Goal: Task Accomplishment & Management: Manage account settings

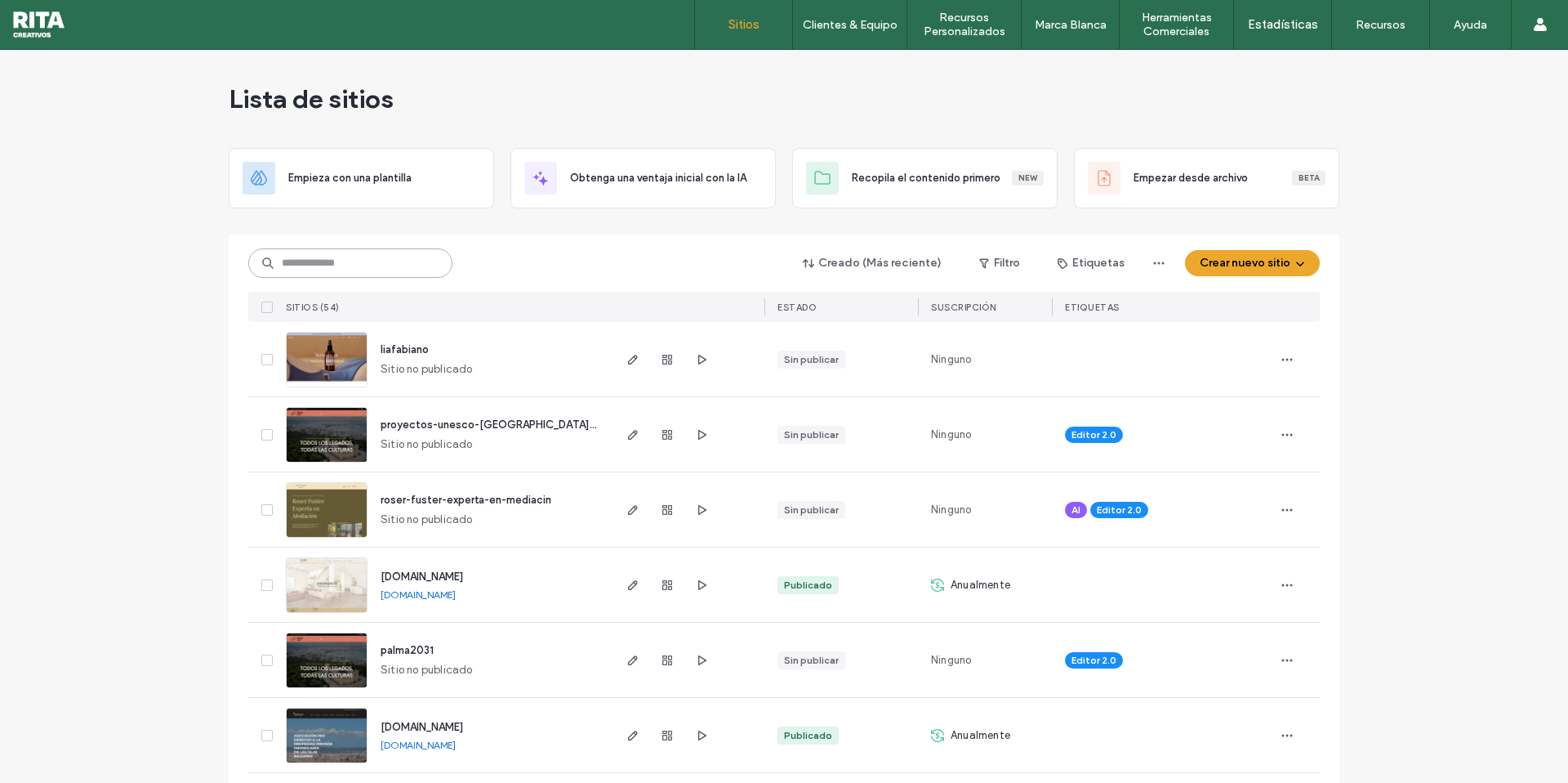
click at [339, 269] on input at bounding box center [350, 263] width 204 height 29
type input "***"
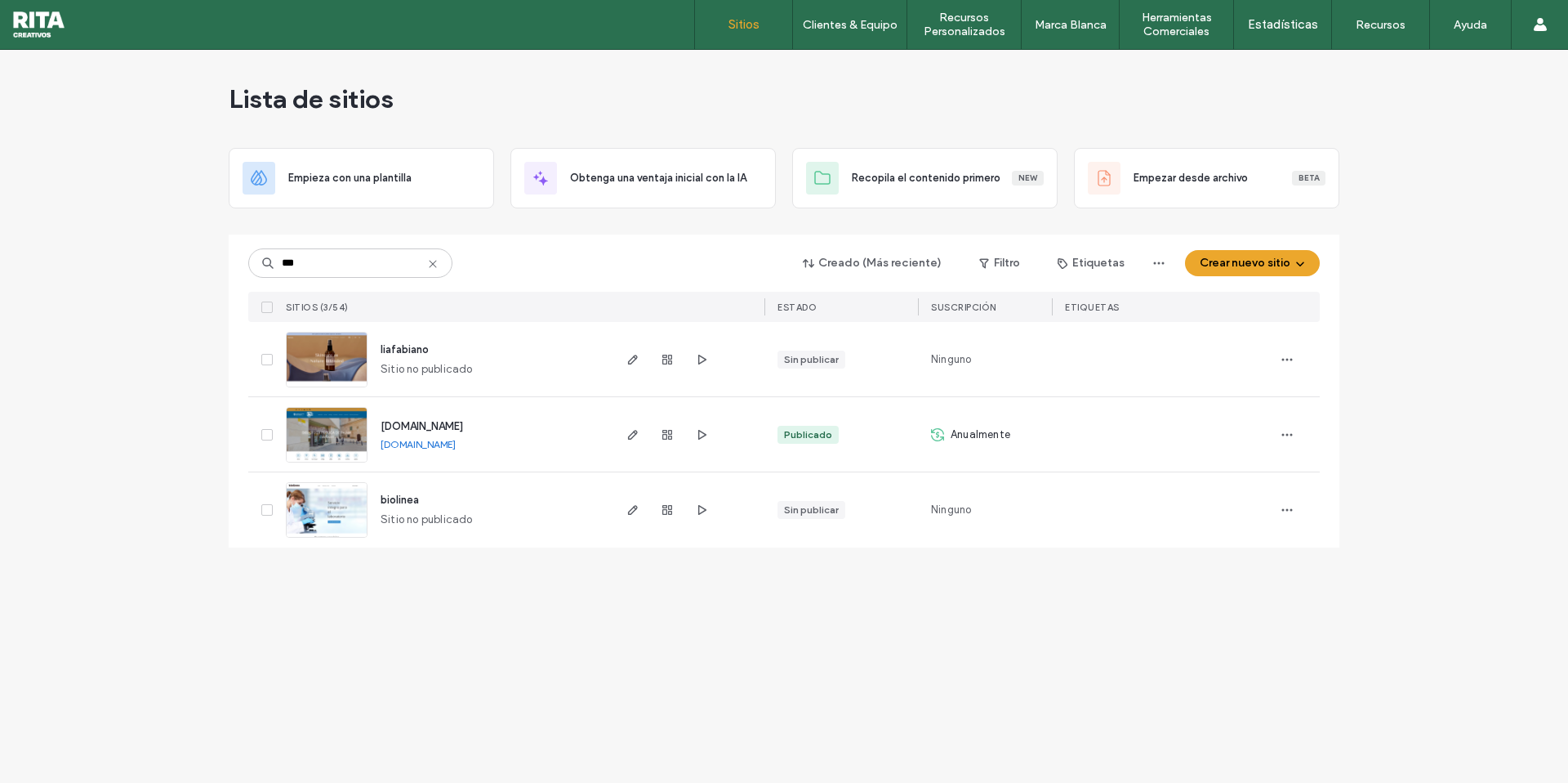
type input "***"
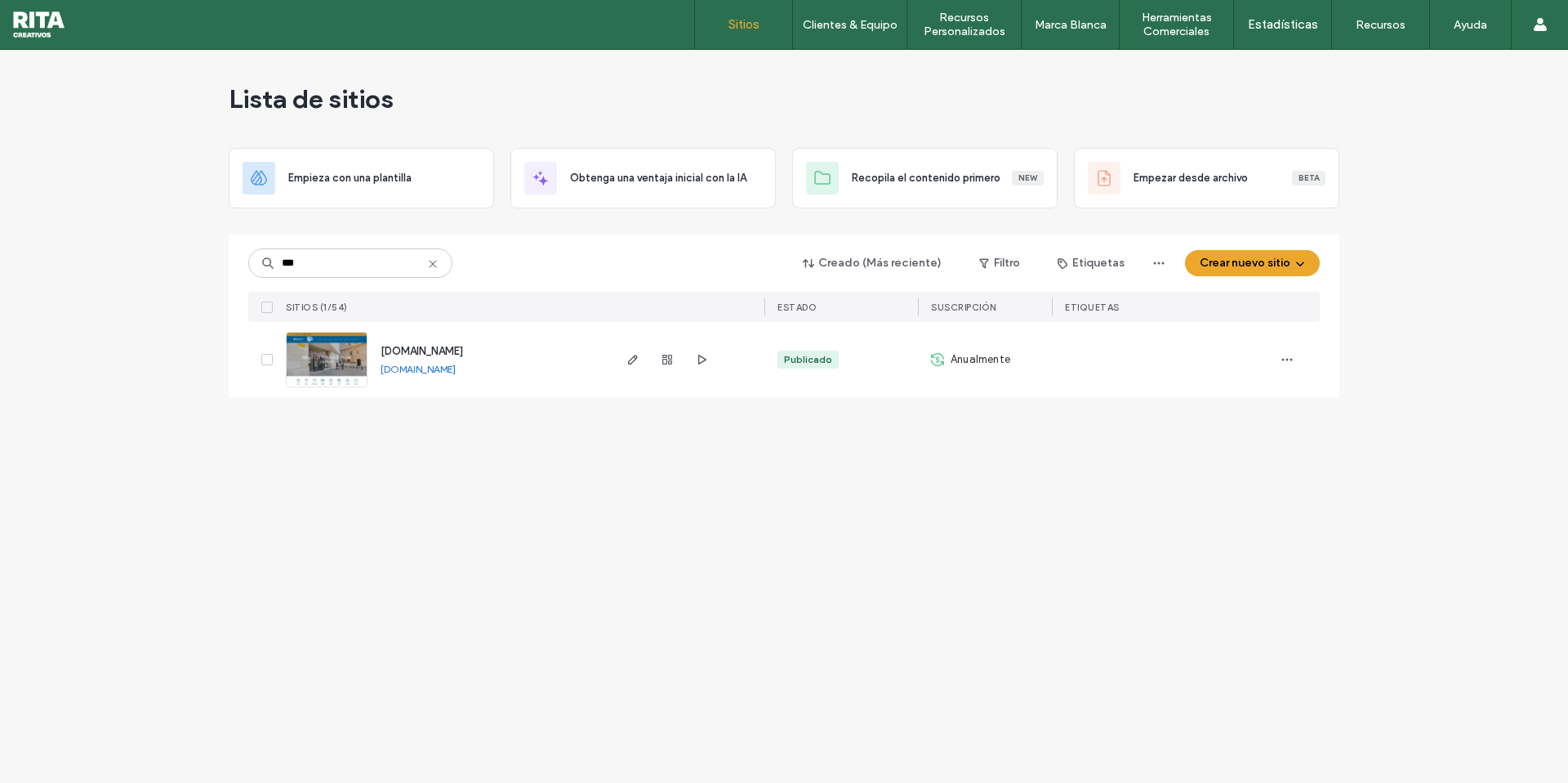
click at [447, 349] on span "bibliotecapalma.com" at bounding box center [421, 350] width 83 height 12
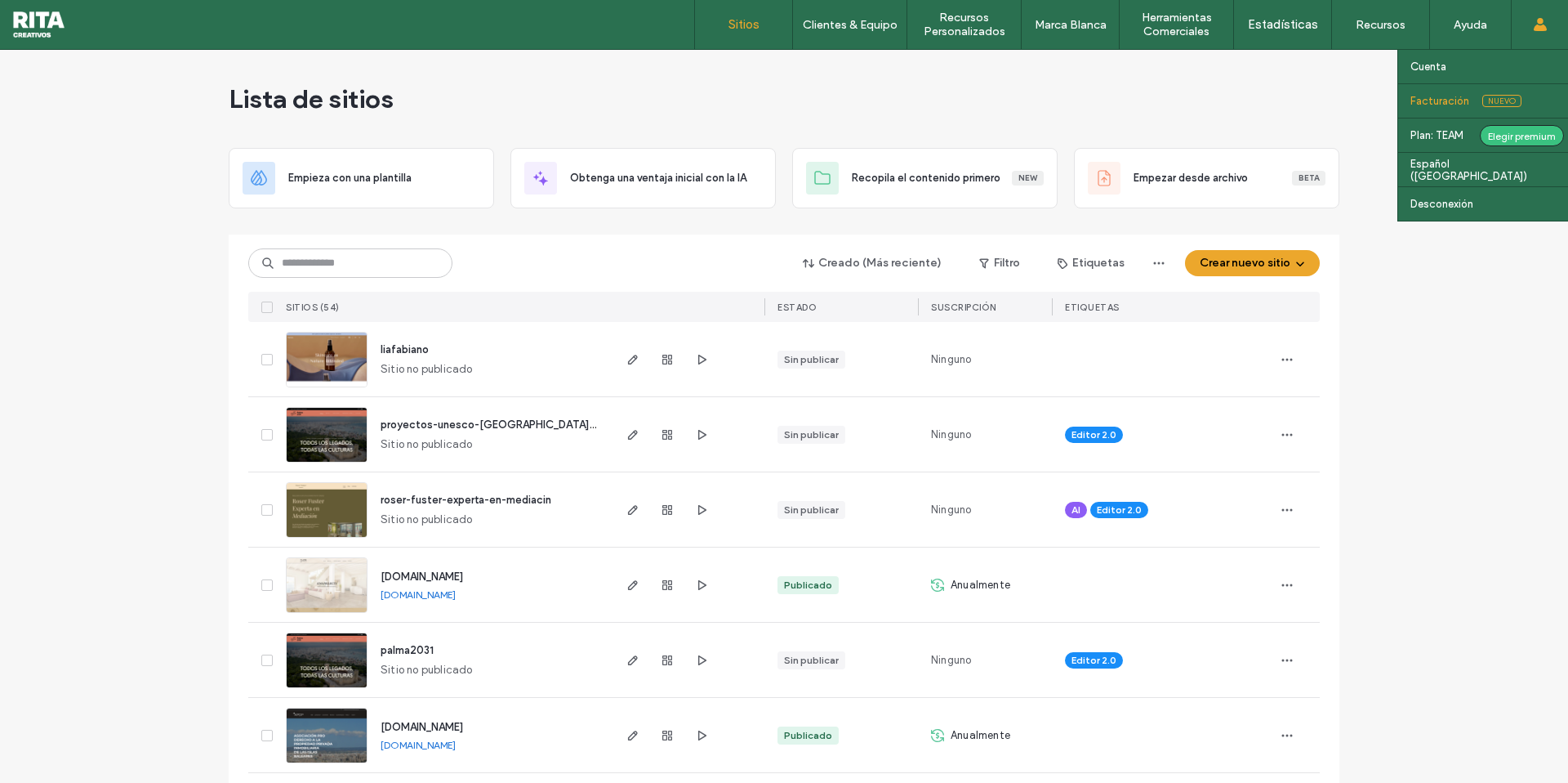
click at [1455, 104] on label "Facturación" at bounding box center [1440, 101] width 59 height 12
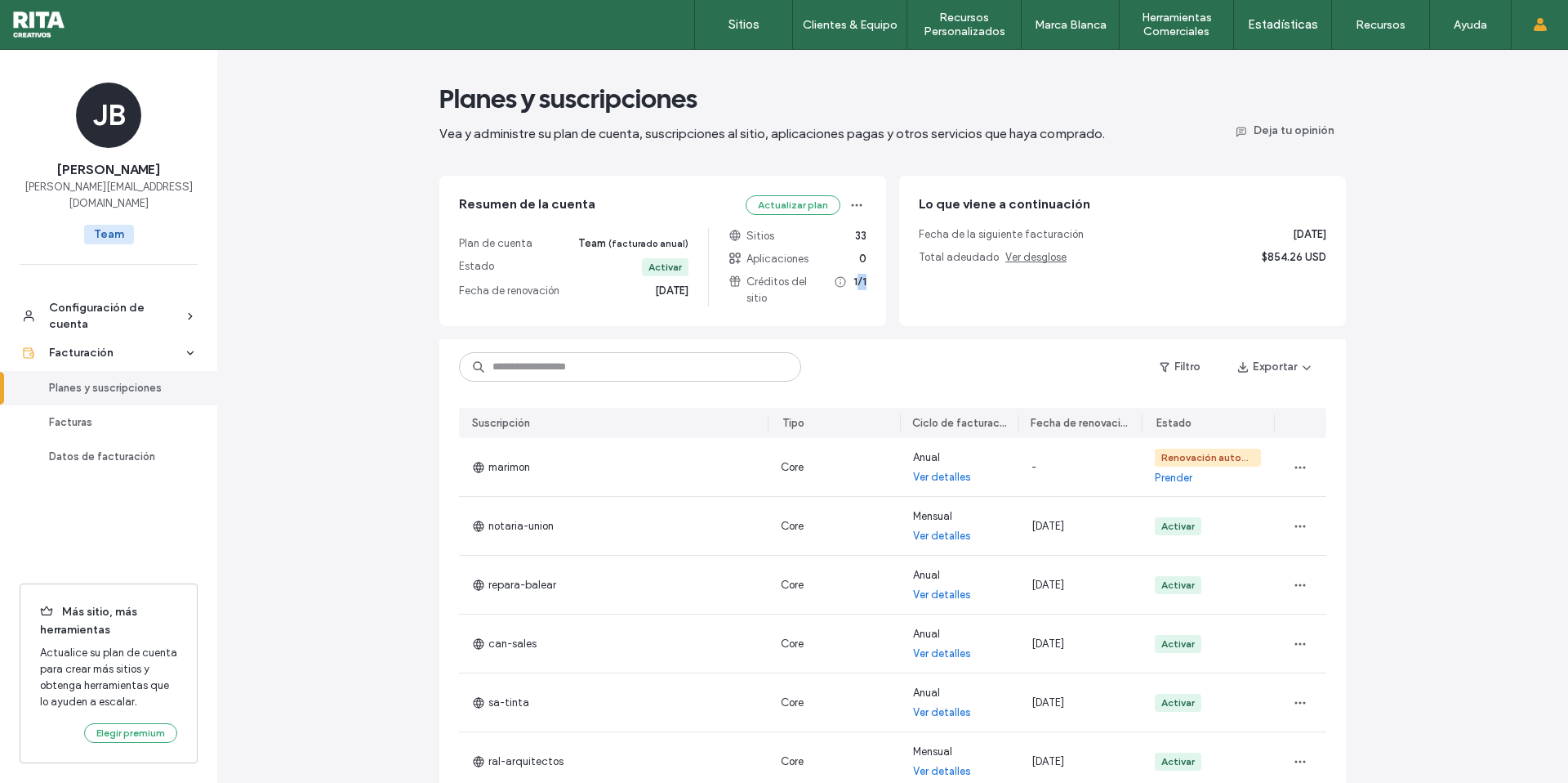
drag, startPoint x: 849, startPoint y: 281, endPoint x: 880, endPoint y: 283, distance: 31.1
click at [880, 284] on div "Resumen de la cuenta Actualizar plan Plan de cuenta Team (facturado anual) Esta…" at bounding box center [663, 251] width 447 height 150
click at [853, 282] on span "1/1" at bounding box center [860, 290] width 13 height 32
drag, startPoint x: 850, startPoint y: 281, endPoint x: 893, endPoint y: 286, distance: 43.3
click at [893, 286] on div "Resumen de la cuenta Actualizar plan Plan de cuenta Team (facturado anual) Esta…" at bounding box center [892, 251] width 906 height 150
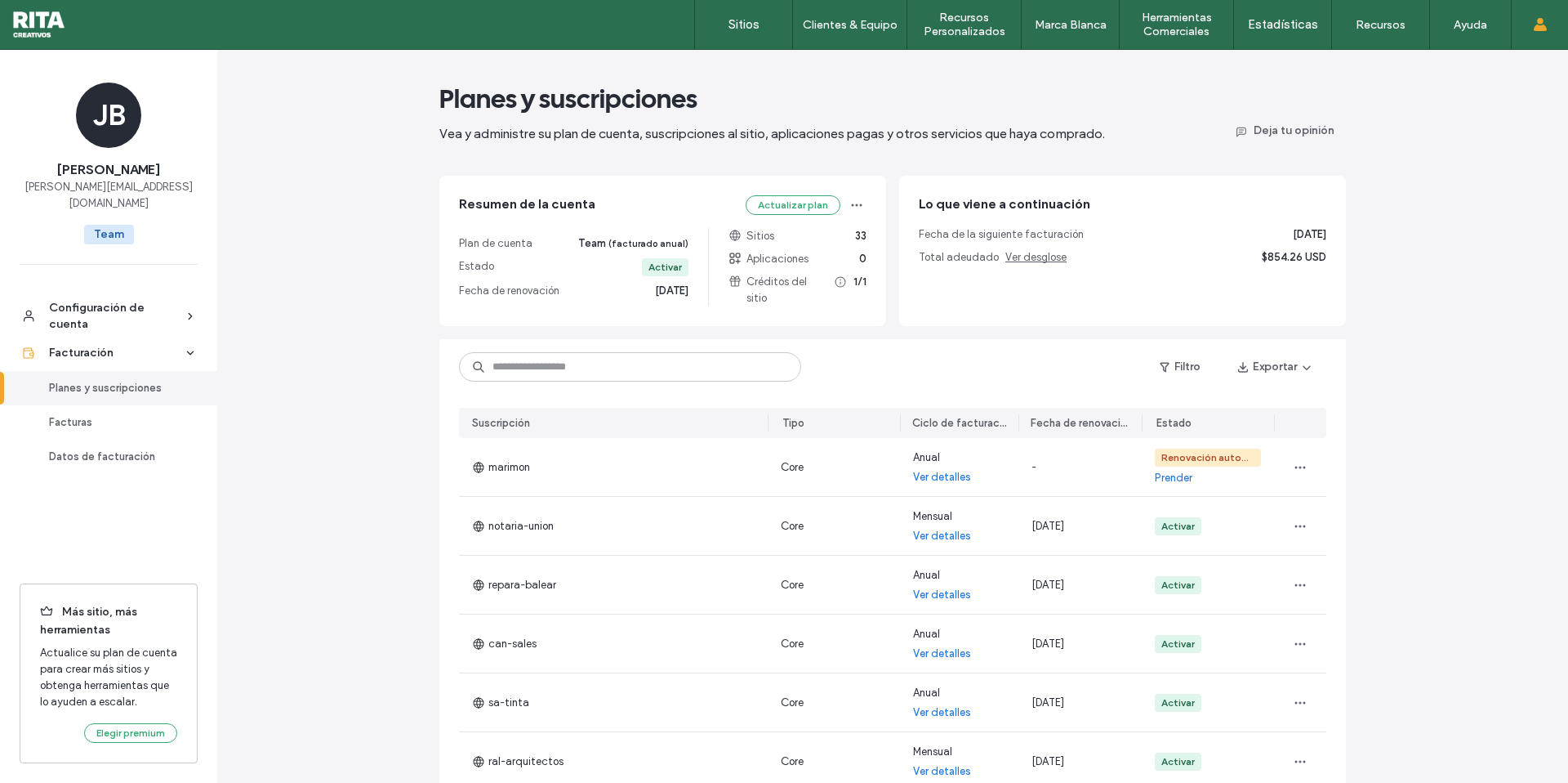
click at [899, 284] on div "Lo que viene a continuación Fecha de la siguiente facturación 06 oct 2025 Total…" at bounding box center [1122, 251] width 447 height 150
click at [113, 344] on div "Facturación" at bounding box center [116, 352] width 134 height 16
click at [105, 448] on div "Datos de facturación" at bounding box center [116, 456] width 134 height 16
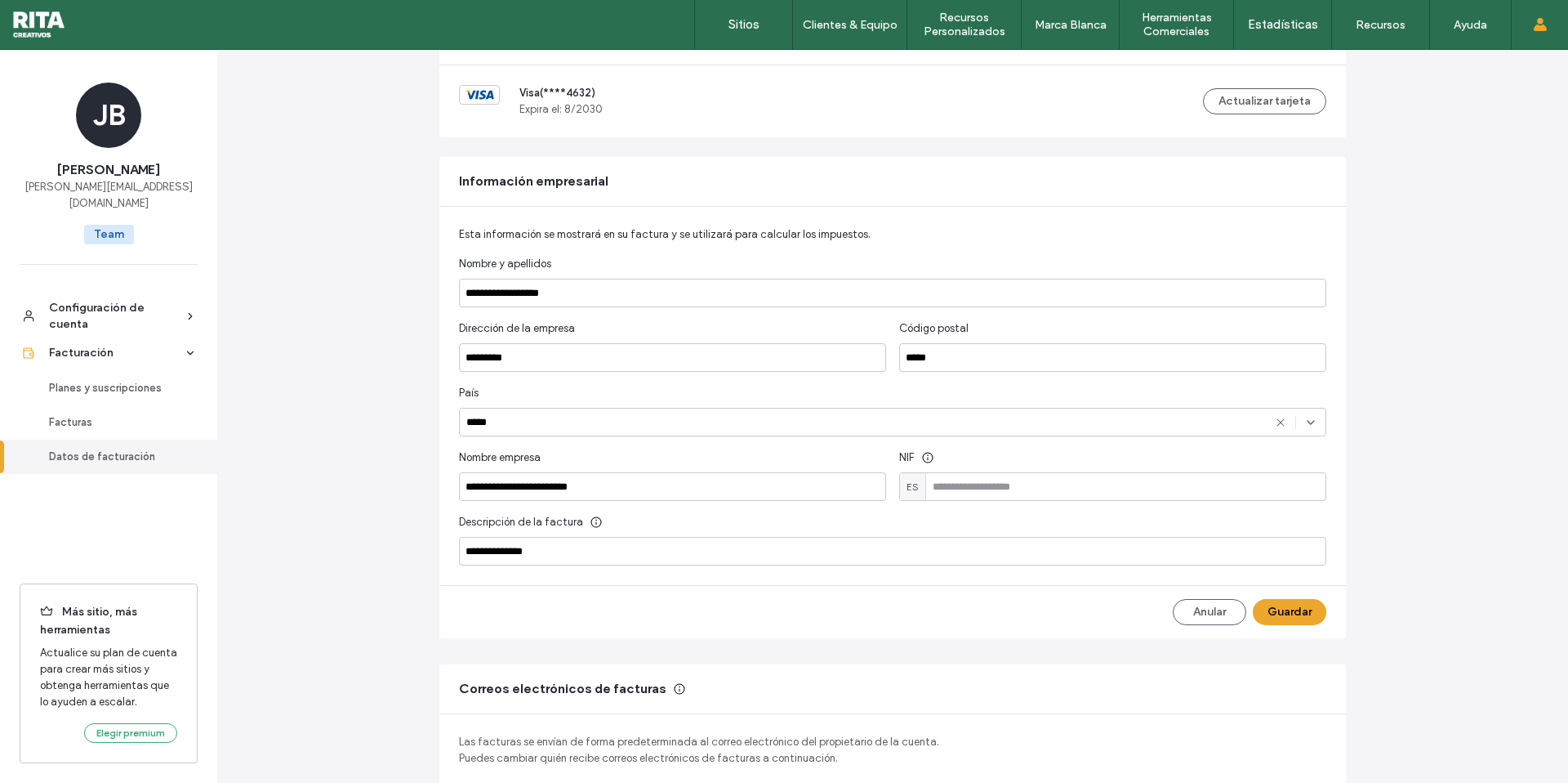
scroll to position [147, 0]
click at [960, 484] on input at bounding box center [1112, 485] width 427 height 29
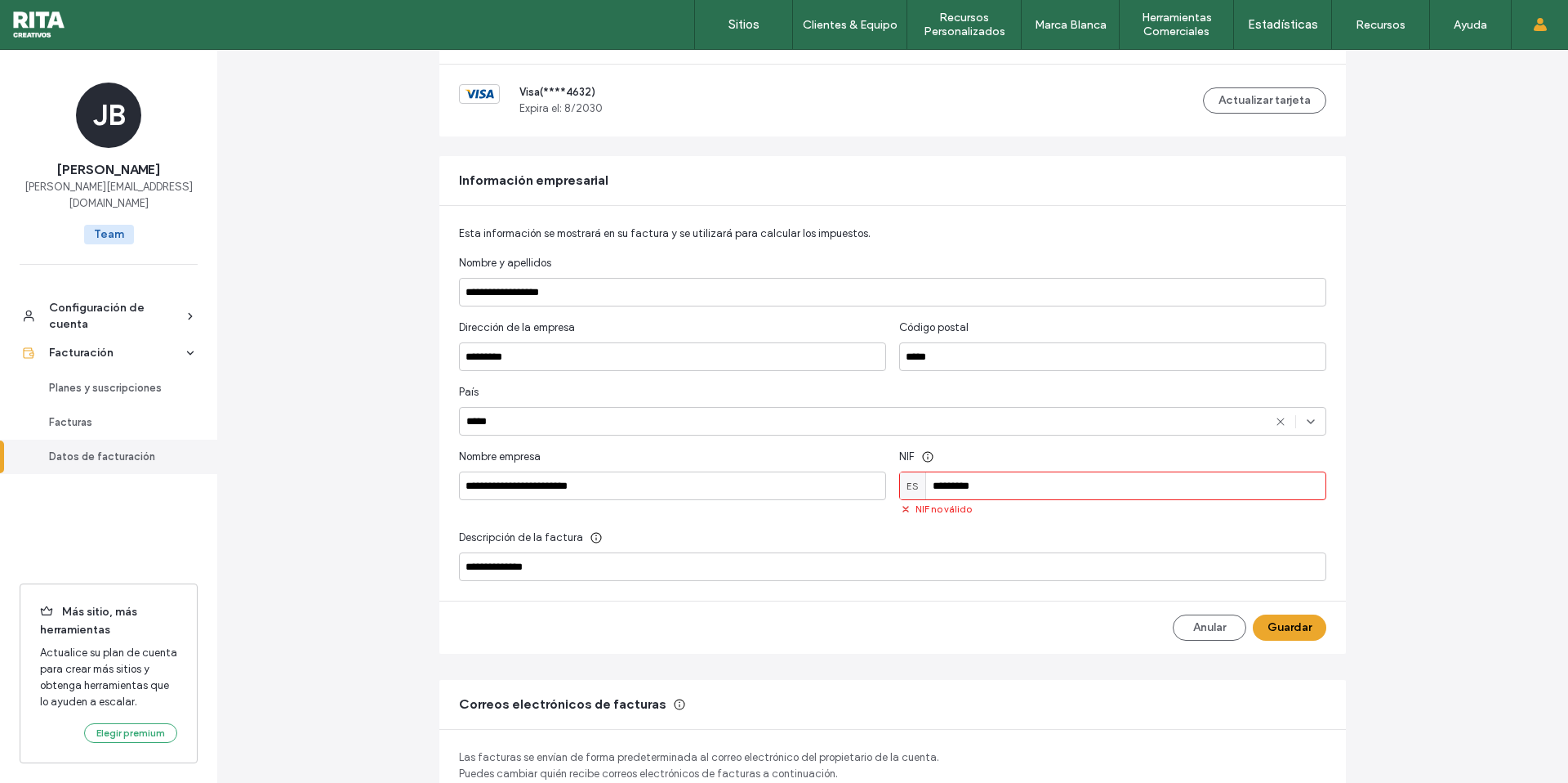
click at [935, 484] on input "*********" at bounding box center [1112, 485] width 427 height 29
click at [1324, 538] on div "**********" at bounding box center [892, 402] width 906 height 395
click at [929, 484] on input "********" at bounding box center [1112, 485] width 427 height 29
click at [1073, 518] on div "**********" at bounding box center [893, 418] width 867 height 326
click at [932, 485] on input "*********" at bounding box center [1112, 485] width 427 height 29
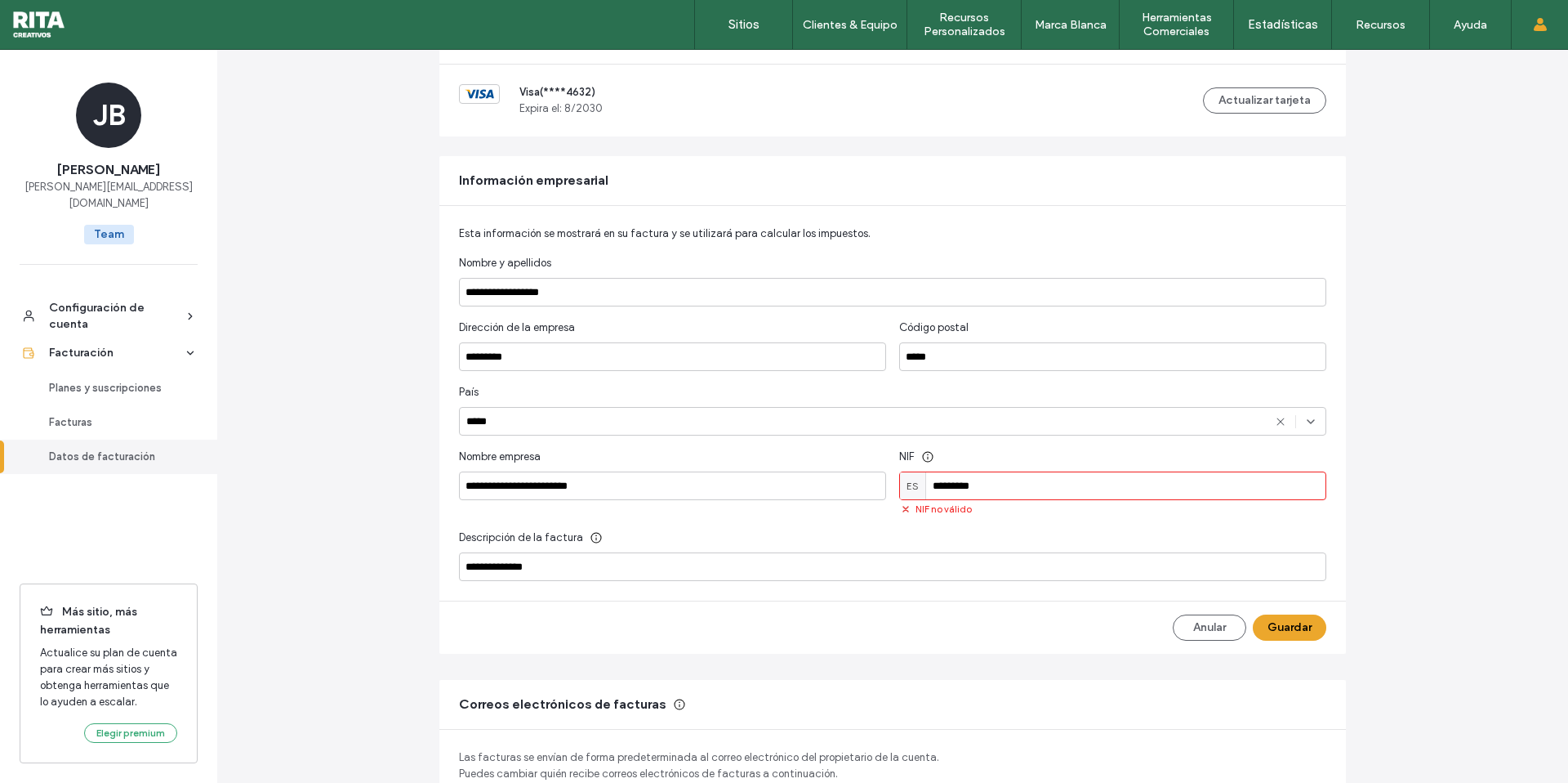
type input "*********"
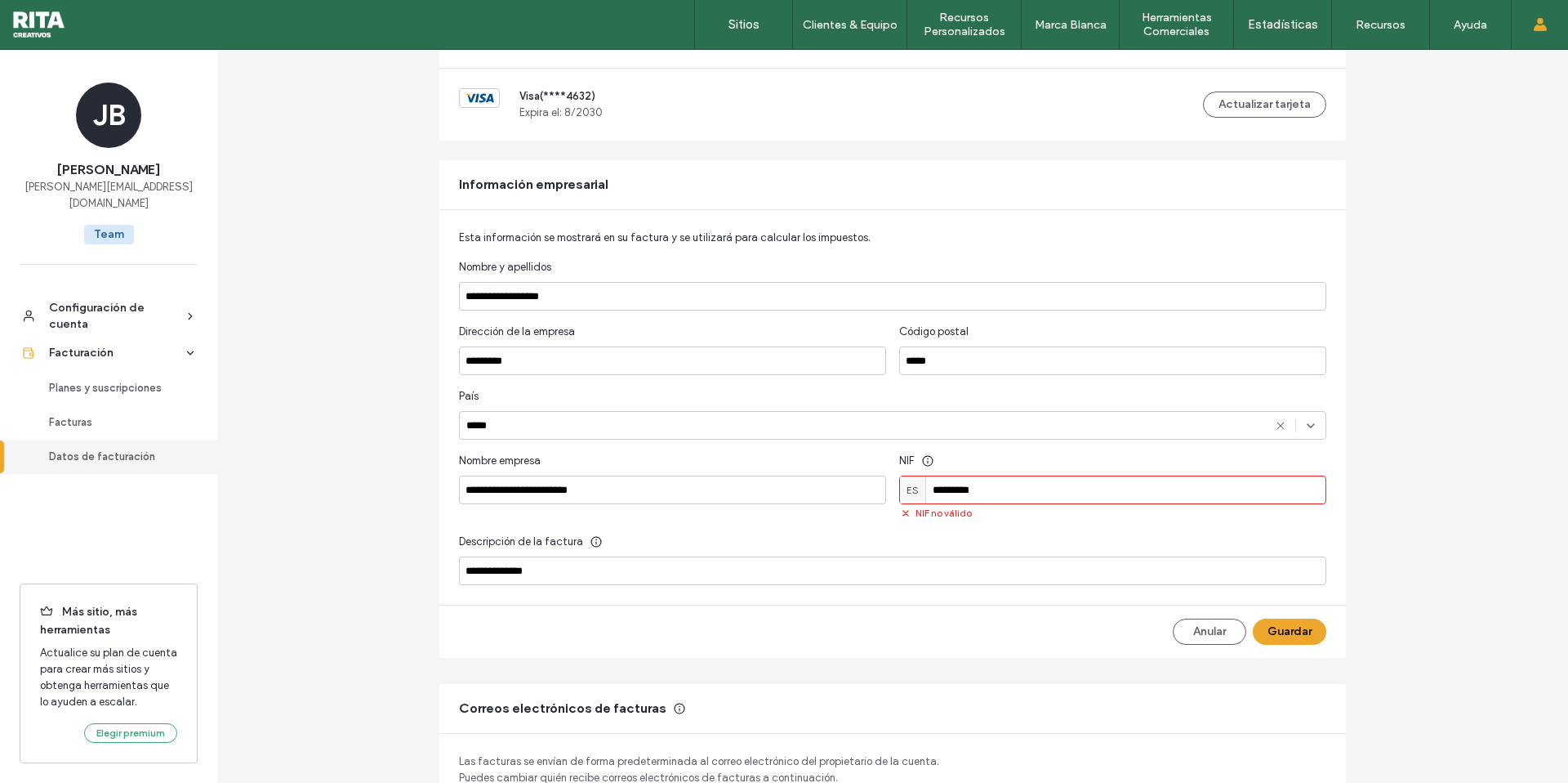
scroll to position [143, 0]
click at [1124, 546] on div "Descripción de la factura" at bounding box center [893, 540] width 867 height 16
click at [1063, 534] on div "Descripción de la factura" at bounding box center [893, 540] width 867 height 16
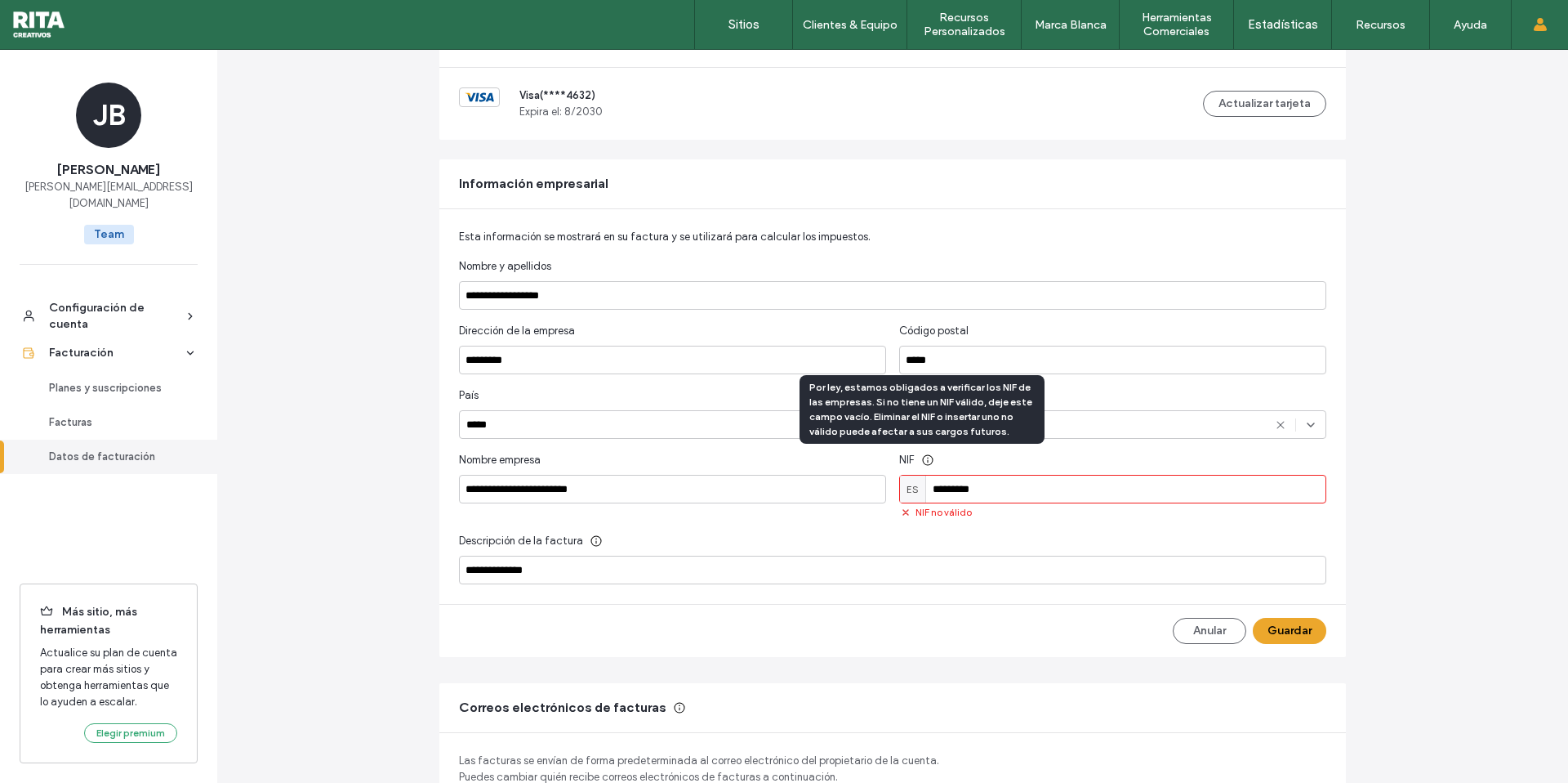
click at [921, 460] on icon at bounding box center [928, 460] width 13 height 13
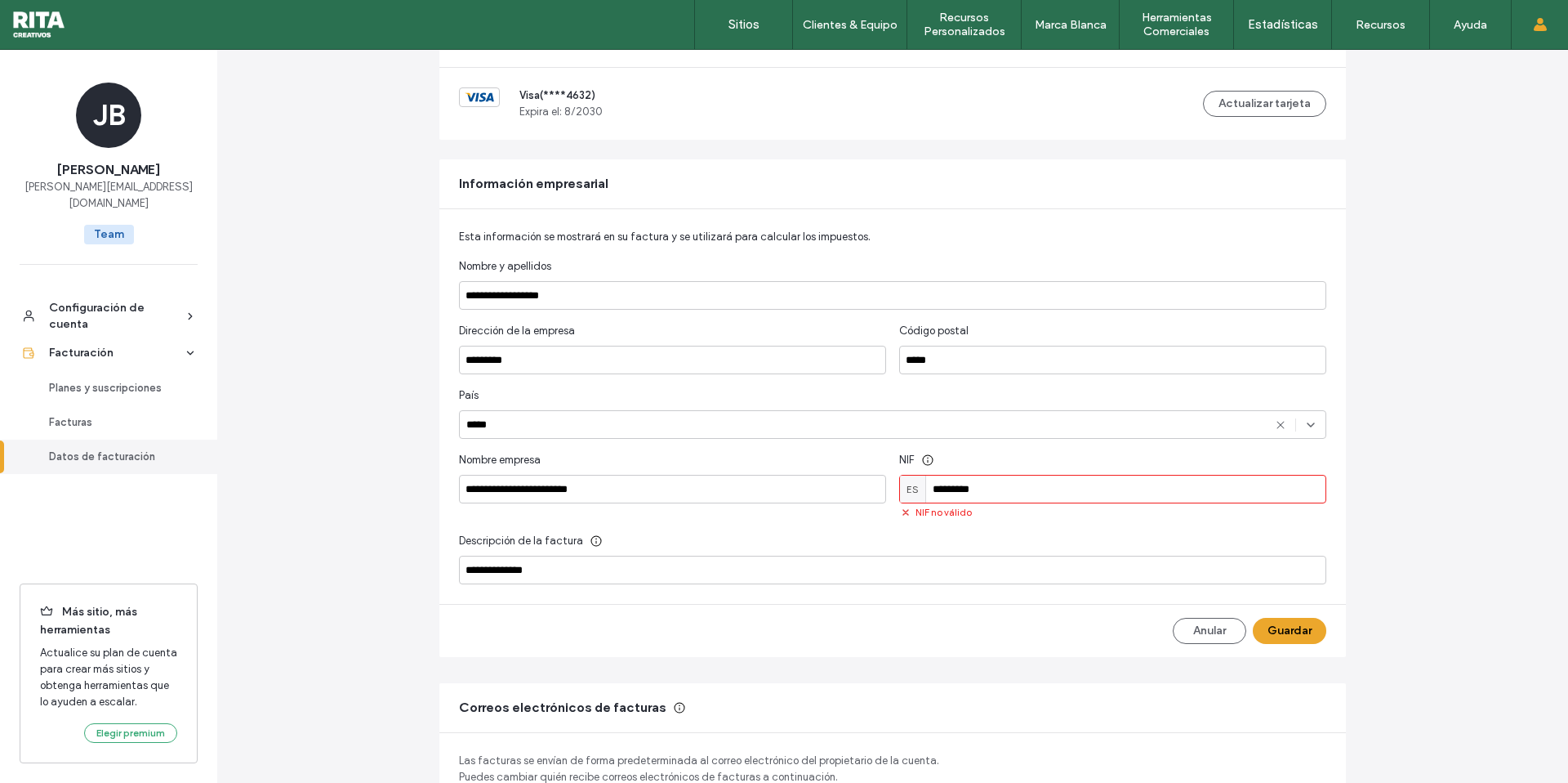
drag, startPoint x: 993, startPoint y: 483, endPoint x: 885, endPoint y: 471, distance: 108.7
click at [886, 471] on div "**********" at bounding box center [893, 421] width 867 height 326
click at [1288, 635] on div "Anular Guardar" at bounding box center [892, 630] width 906 height 52
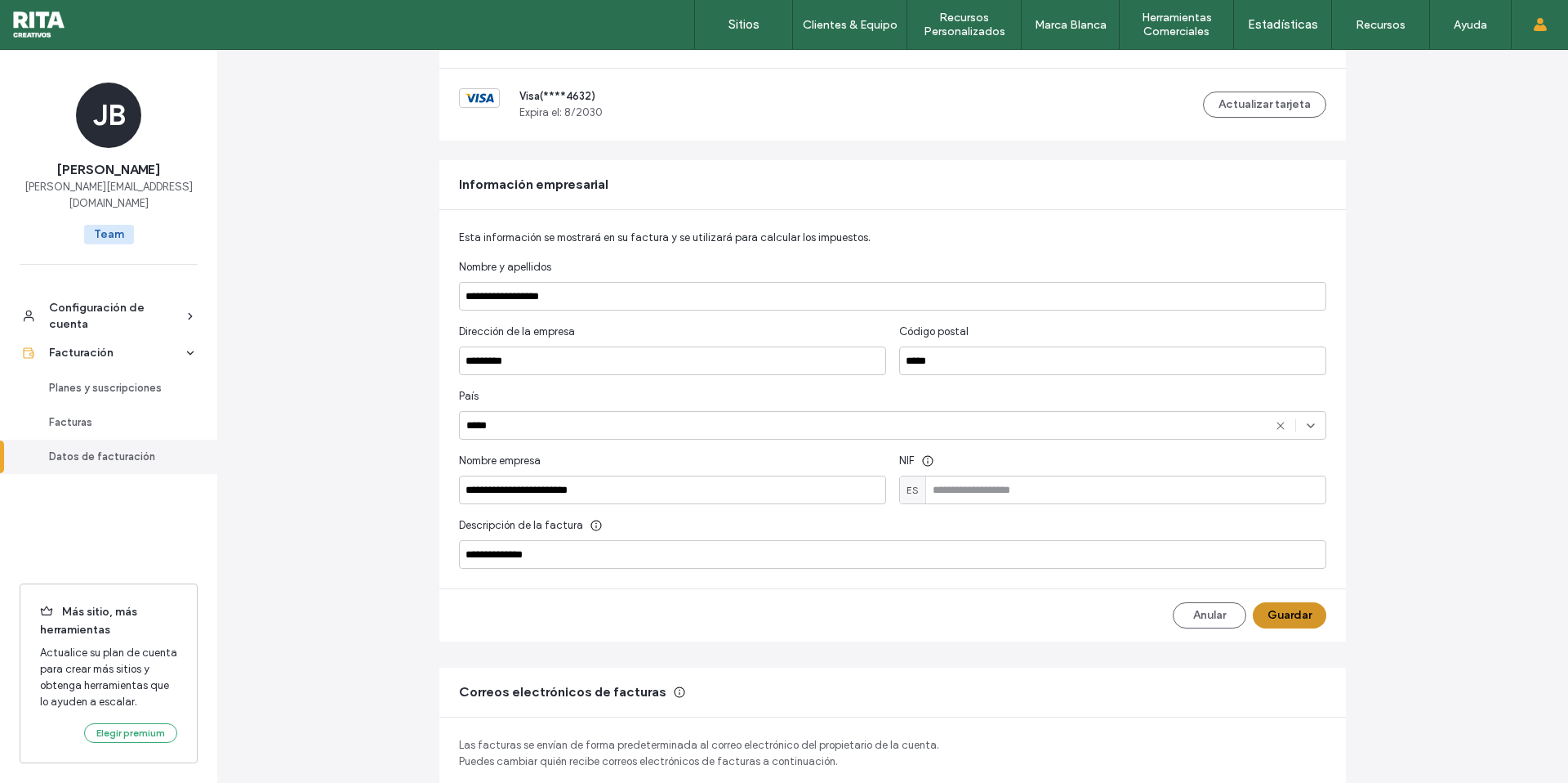
click at [1288, 620] on button "Guardar" at bounding box center [1288, 615] width 73 height 26
click at [1535, 88] on div "**********" at bounding box center [892, 462] width 1350 height 1109
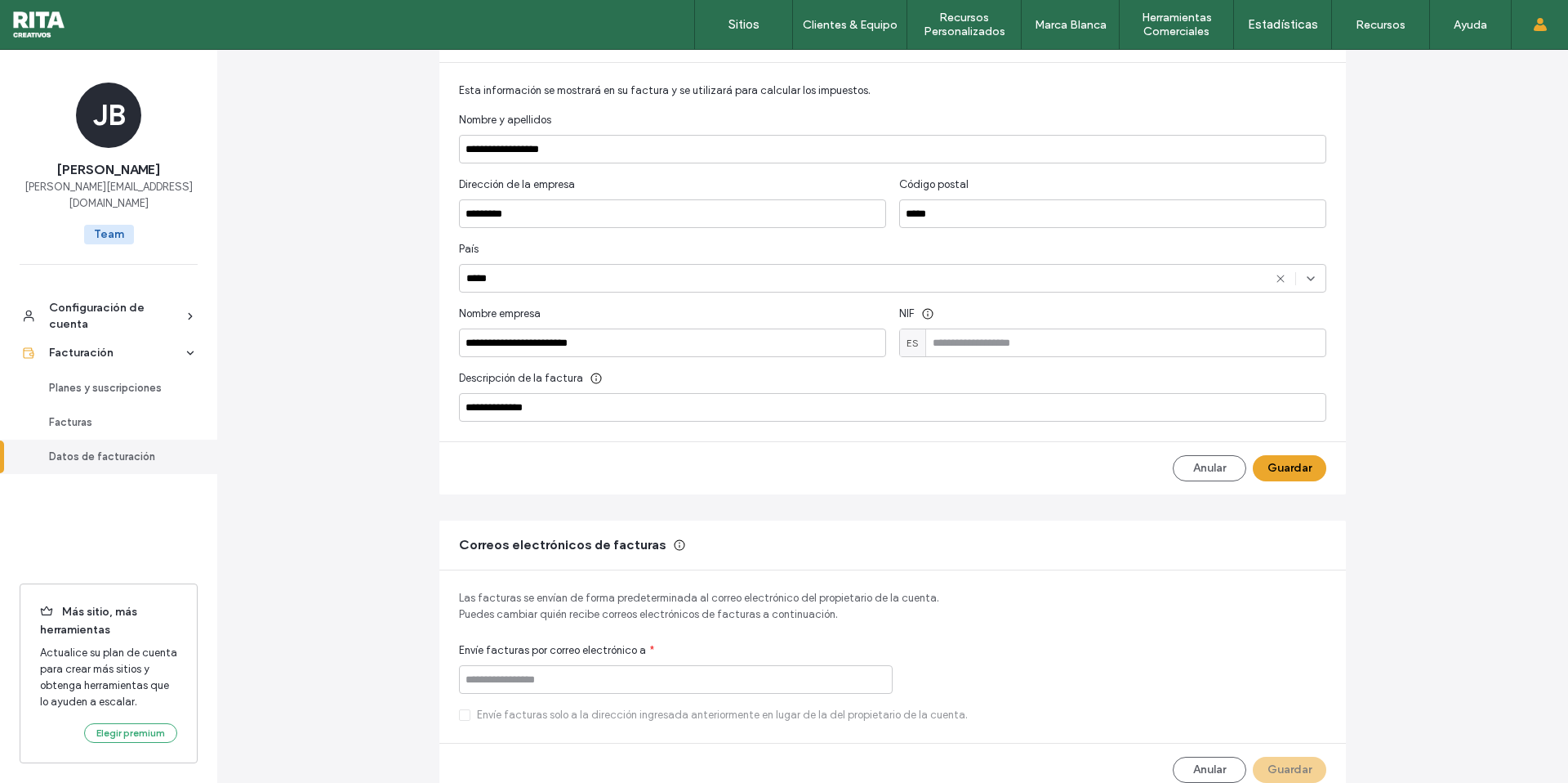
scroll to position [291, 0]
click at [140, 414] on div "Facturas" at bounding box center [116, 421] width 134 height 16
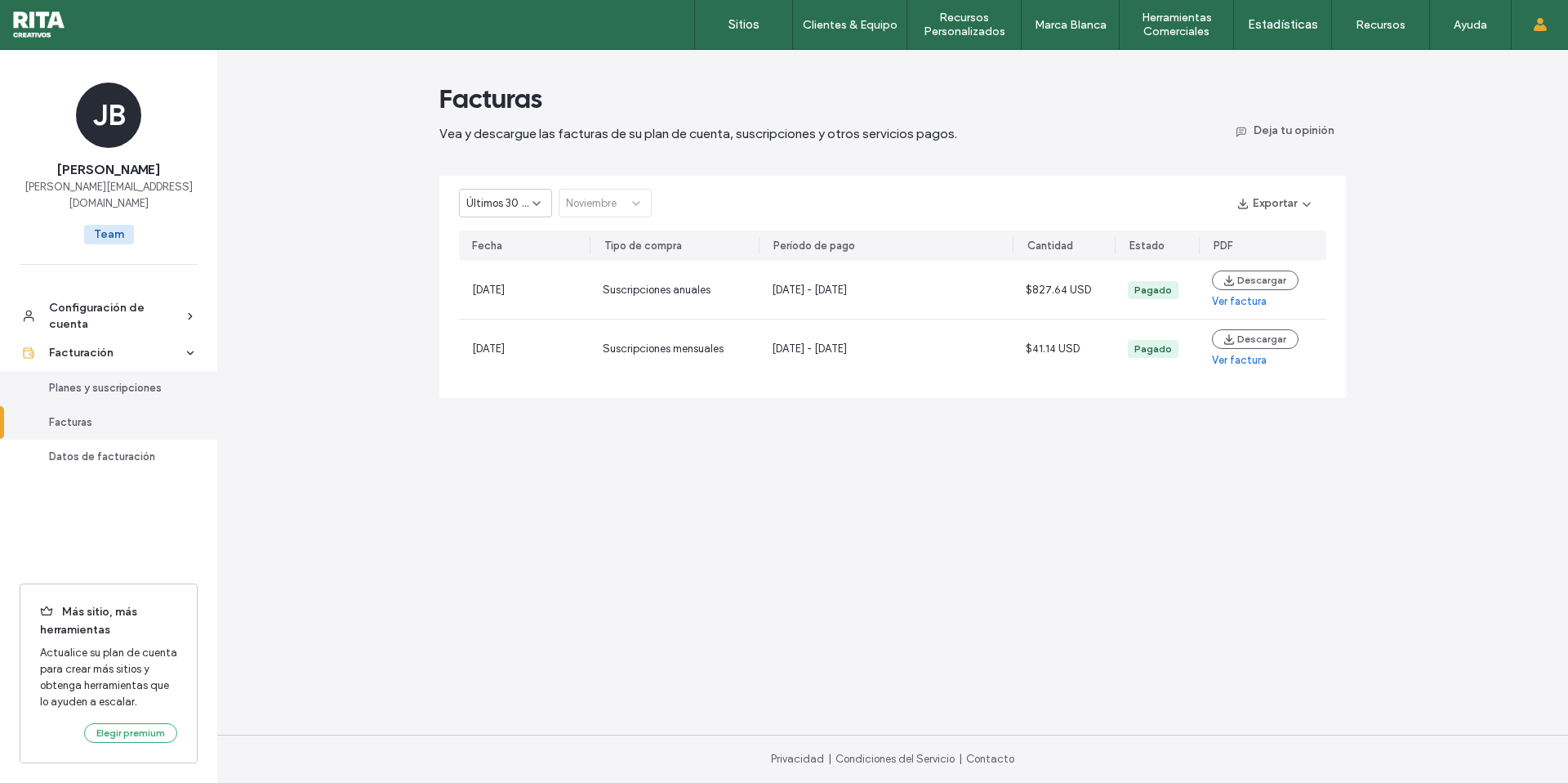
click at [125, 380] on div "Planes y suscripciones" at bounding box center [116, 387] width 134 height 16
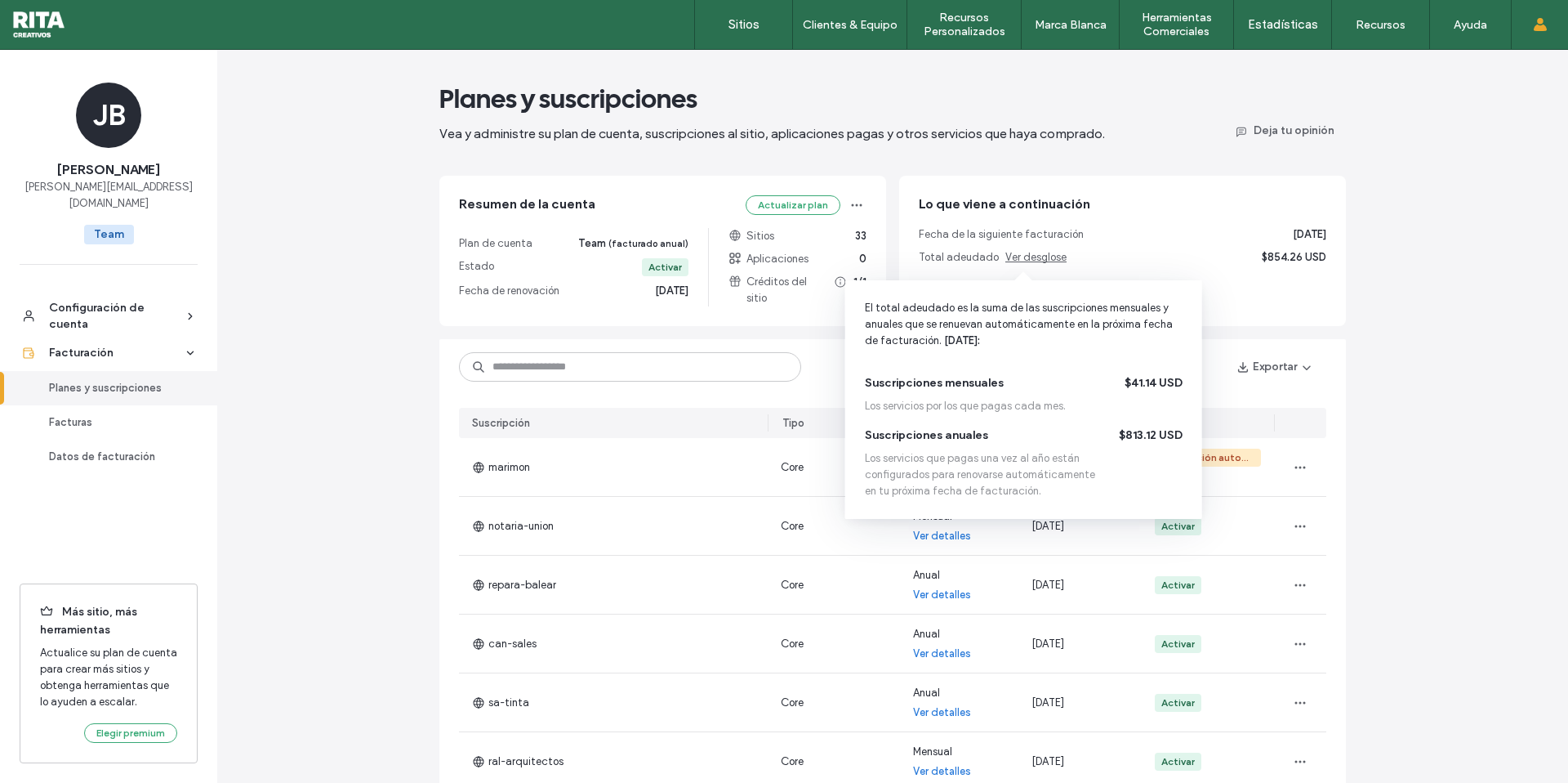
click at [1008, 251] on span "Ver desglose" at bounding box center [1036, 257] width 61 height 12
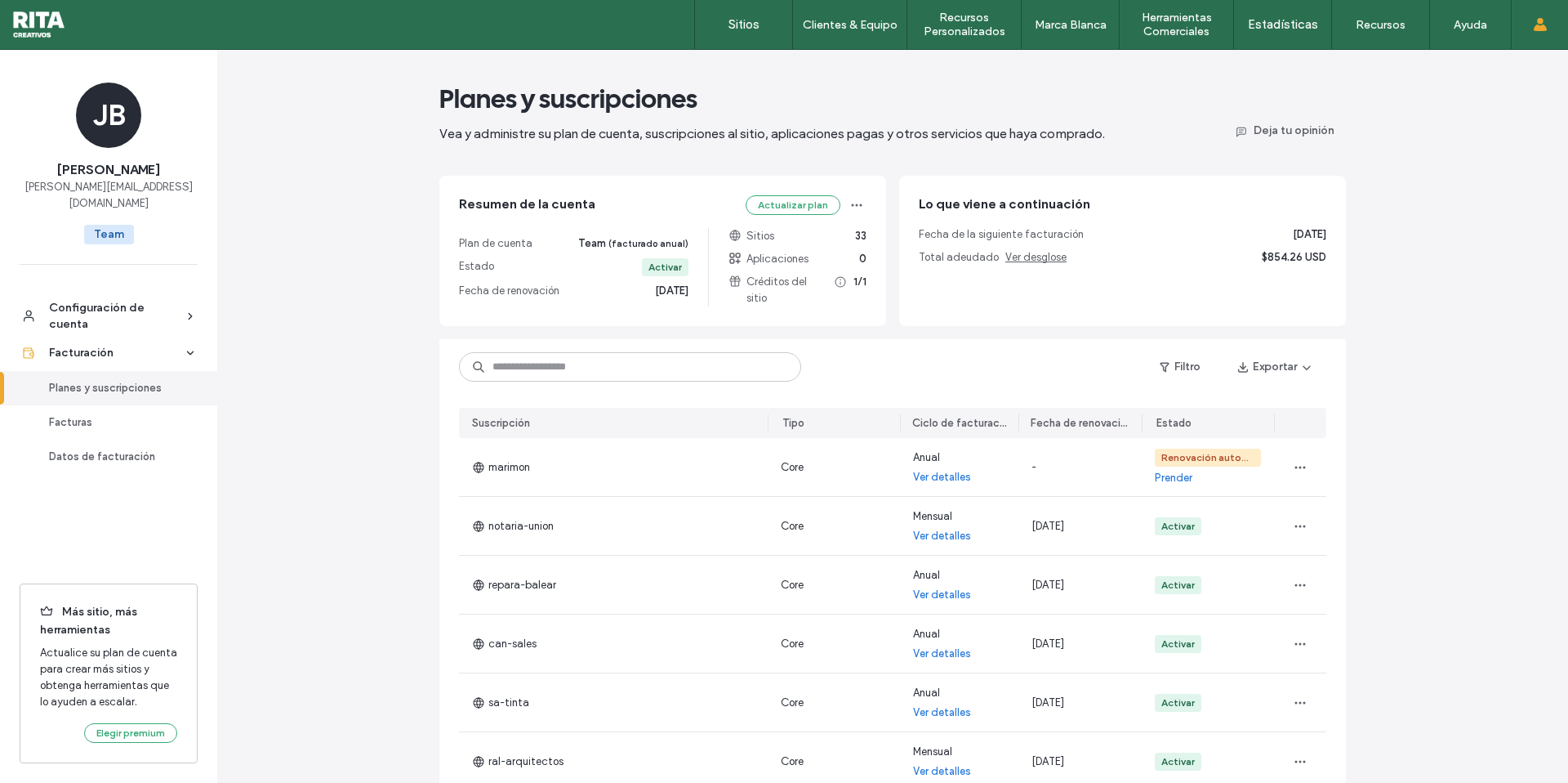
click at [1090, 243] on div "Fecha de la siguiente facturación 06 oct 2025 Total adeudado Ver desglose $854.…" at bounding box center [1122, 245] width 407 height 39
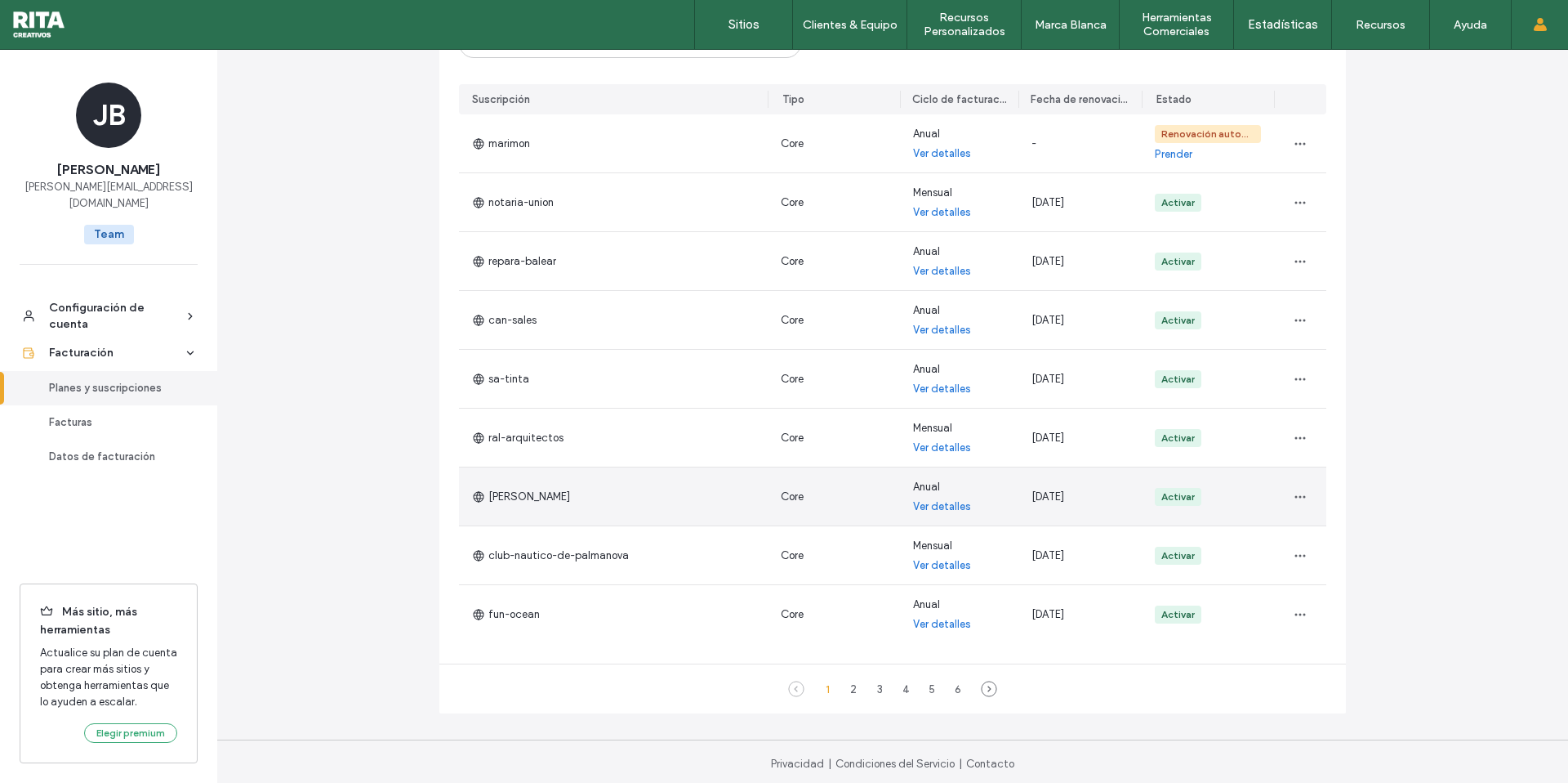
scroll to position [328, 0]
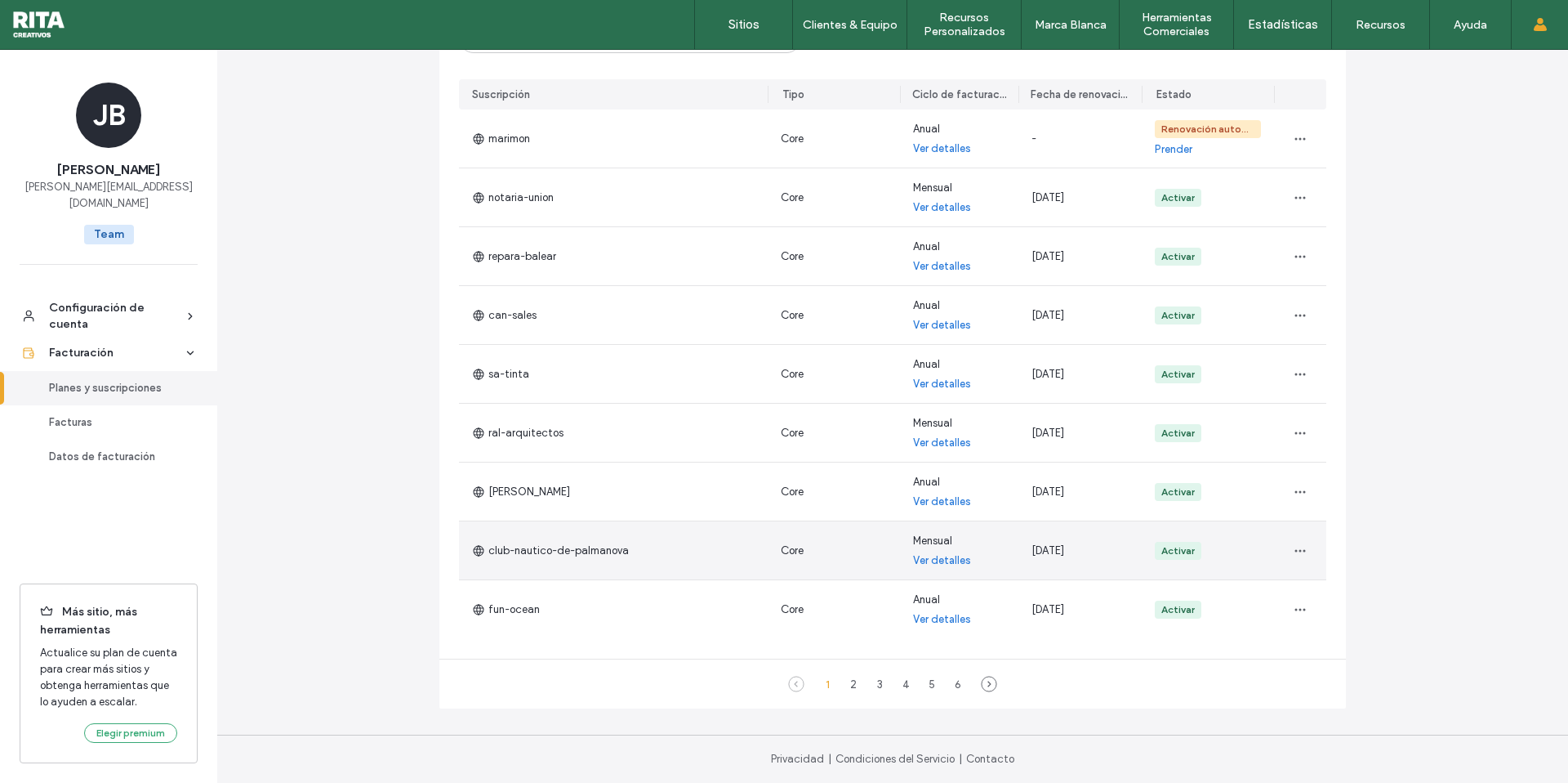
drag, startPoint x: 1074, startPoint y: 549, endPoint x: 978, endPoint y: 540, distance: 96.4
click at [977, 540] on section "marimon Core Anual Ver detalles - Renovación automática deshabilitada Prender n…" at bounding box center [893, 374] width 867 height 529
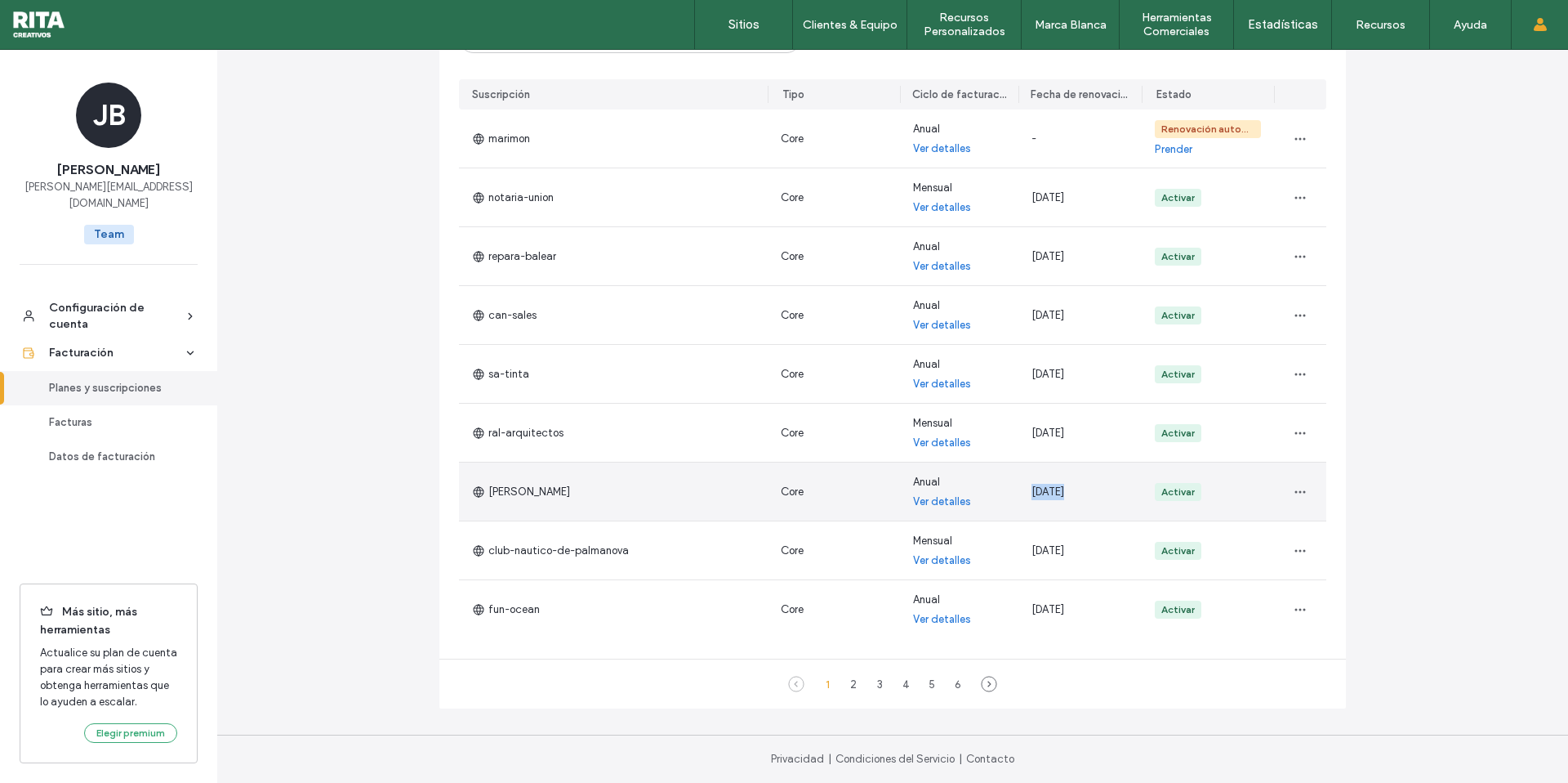
drag, startPoint x: 1055, startPoint y: 488, endPoint x: 1016, endPoint y: 483, distance: 39.3
click at [1018, 483] on div "06 oct 2025" at bounding box center [1080, 491] width 124 height 58
drag, startPoint x: 1079, startPoint y: 493, endPoint x: 1024, endPoint y: 489, distance: 55.1
click at [1024, 489] on div "06 oct 2025" at bounding box center [1080, 491] width 124 height 58
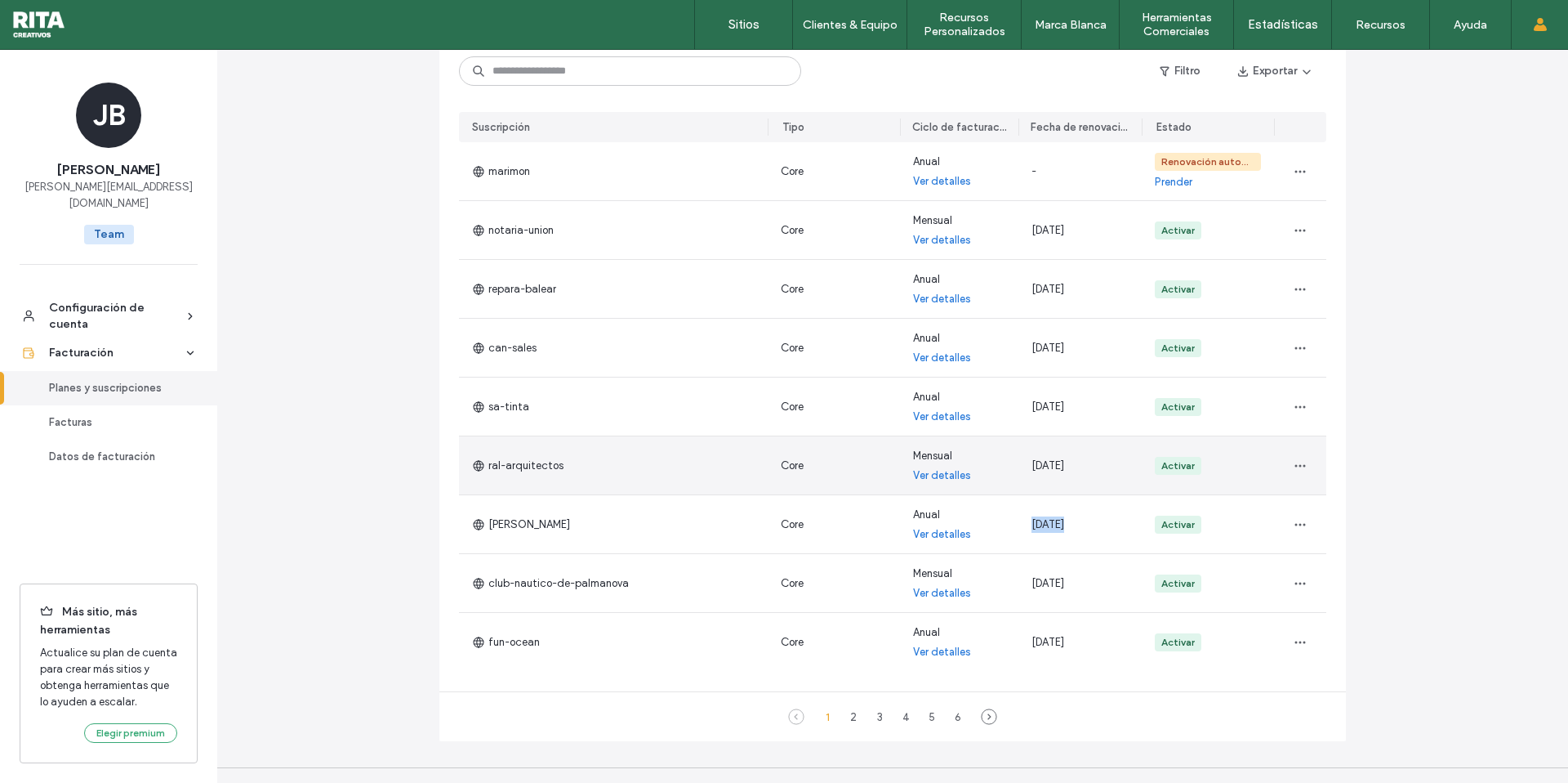
scroll to position [299, 0]
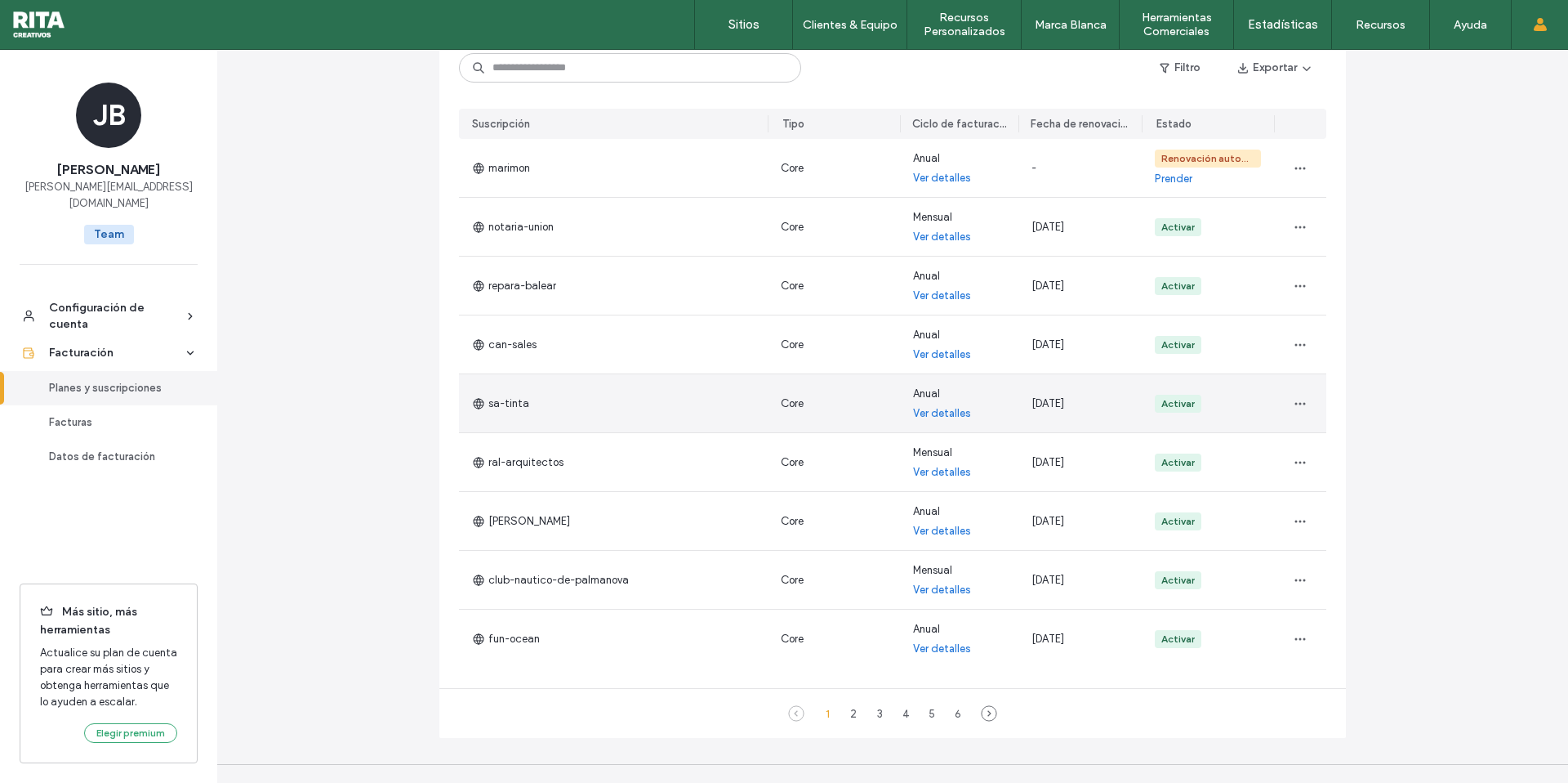
click at [1043, 401] on span "06 oct 2025" at bounding box center [1048, 402] width 32 height 12
click at [1315, 402] on div at bounding box center [1300, 402] width 52 height 58
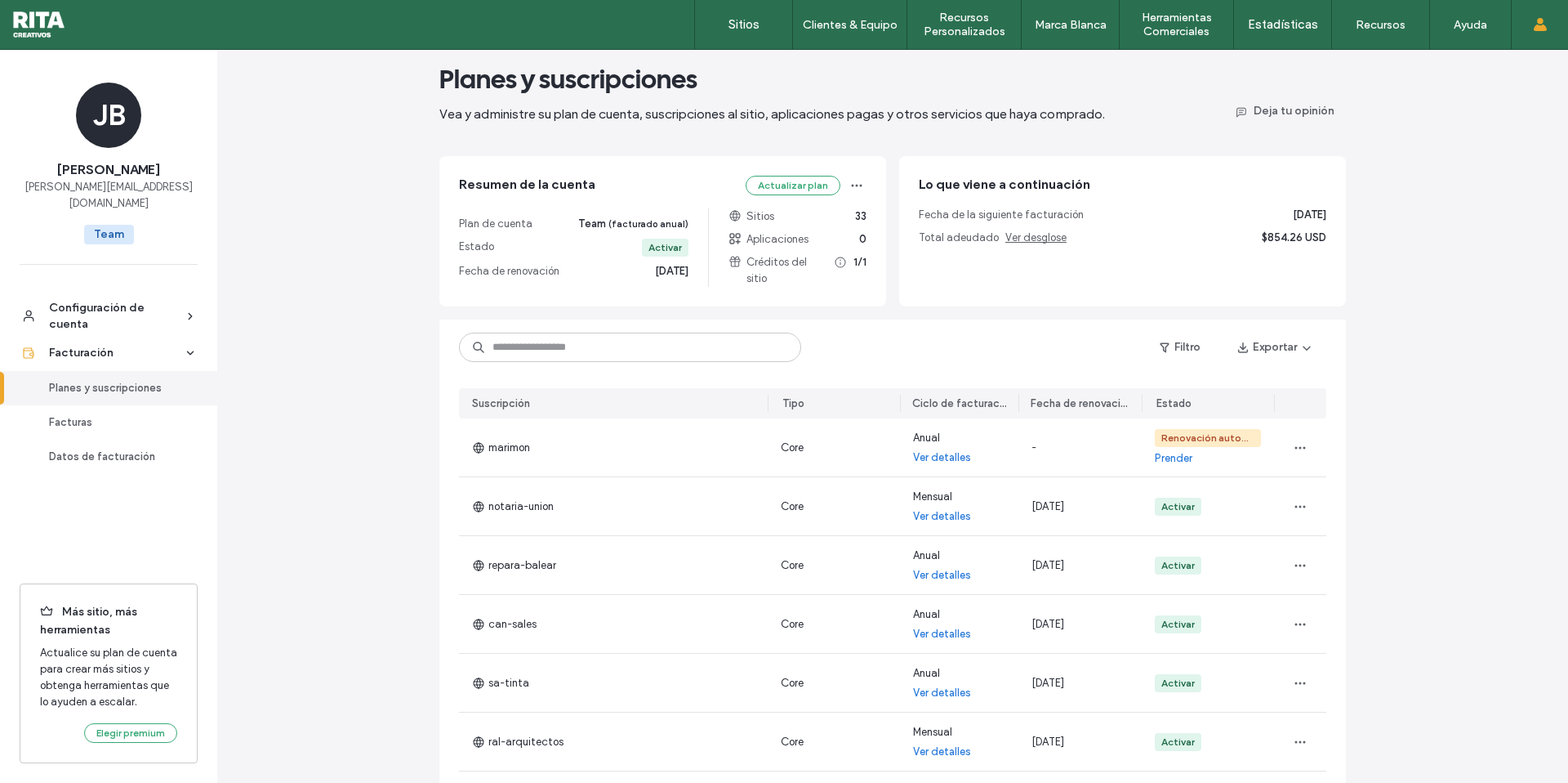
scroll to position [0, 0]
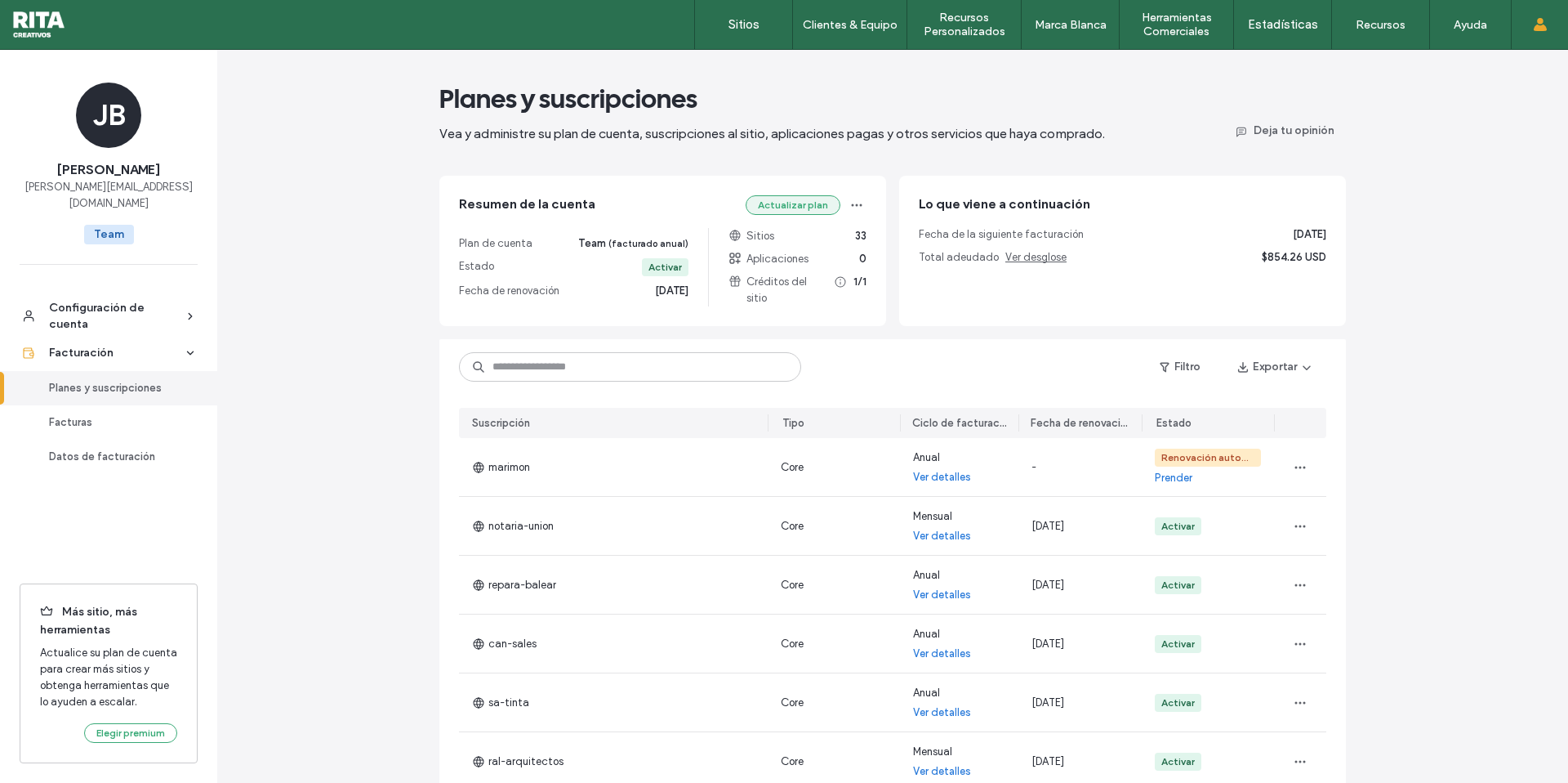
click at [784, 206] on button "Actualizar plan" at bounding box center [793, 205] width 95 height 20
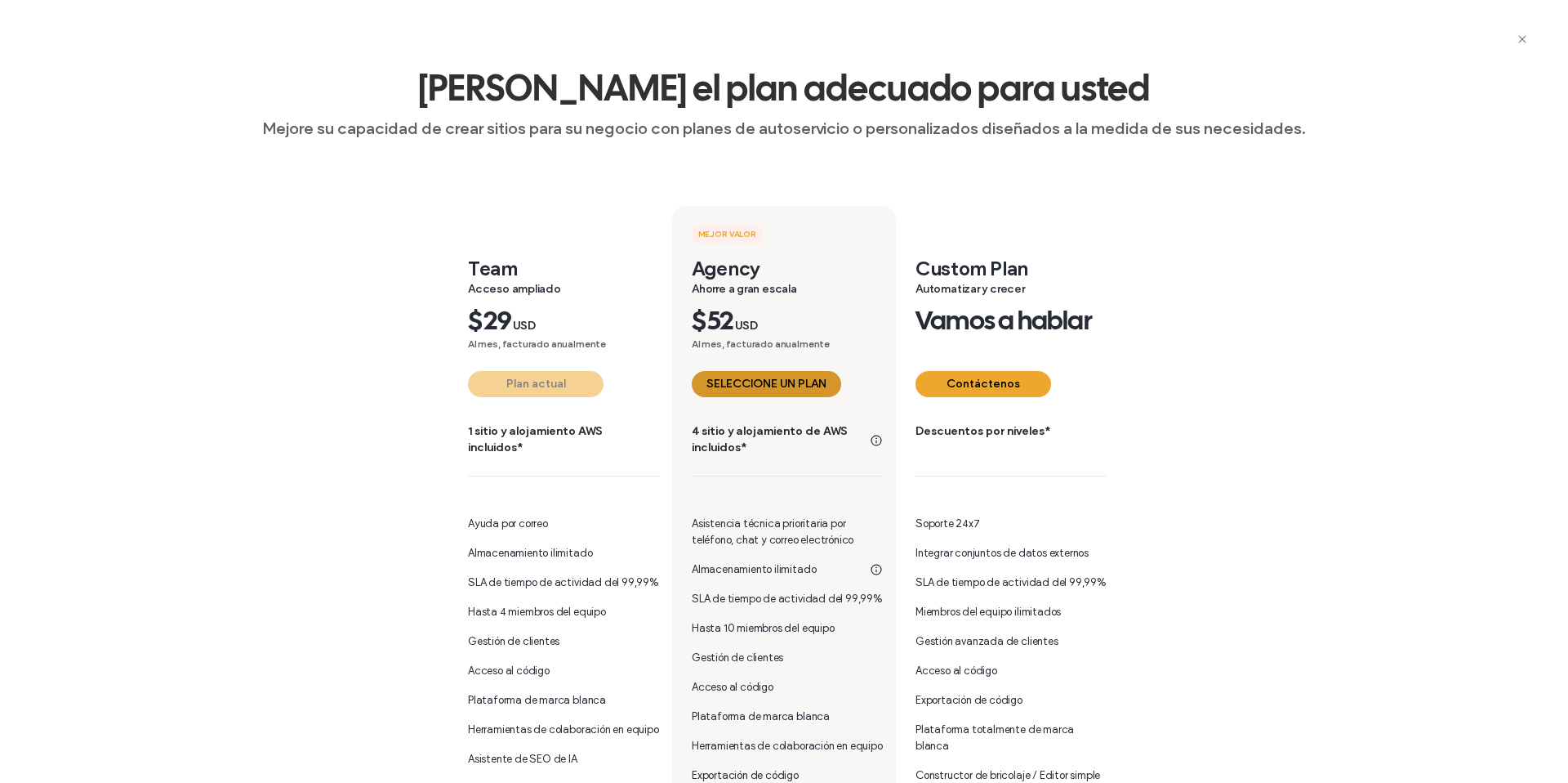
click at [790, 383] on button "SELECCIONE UN PLAN" at bounding box center [765, 383] width 149 height 26
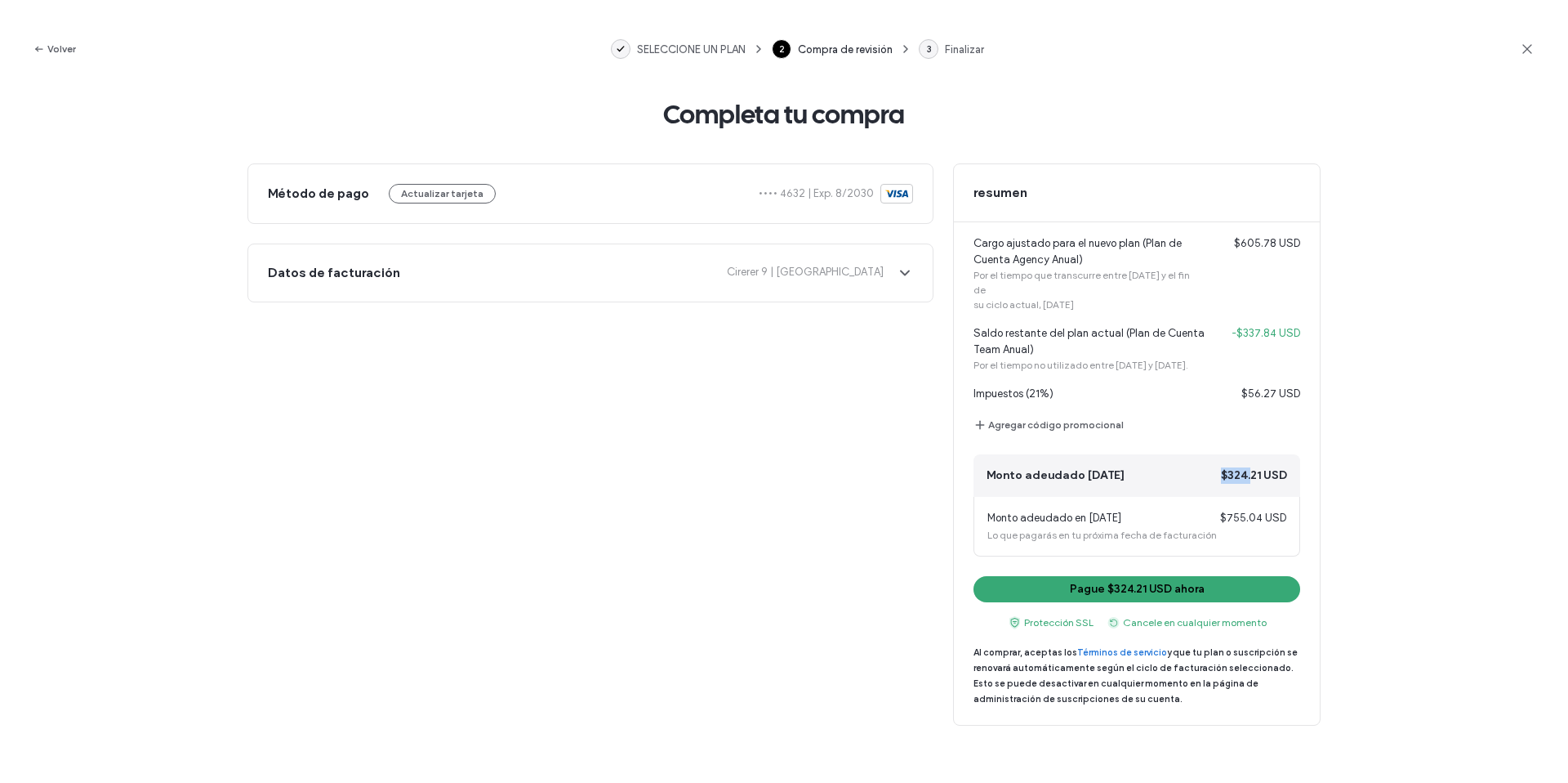
drag, startPoint x: 1222, startPoint y: 477, endPoint x: 1235, endPoint y: 507, distance: 32.7
click at [1252, 478] on span "$324.21 USD" at bounding box center [1254, 475] width 67 height 16
drag, startPoint x: 1224, startPoint y: 520, endPoint x: 1286, endPoint y: 521, distance: 62.0
click at [1286, 521] on div "Monto adeudado en 06 de septiembre de 2026 $755.04 USD Lo que pagarás en tu pró…" at bounding box center [1136, 526] width 326 height 60
click at [1210, 540] on span "Lo que pagarás en tu próxima fecha de facturación" at bounding box center [1101, 535] width 229 height 12
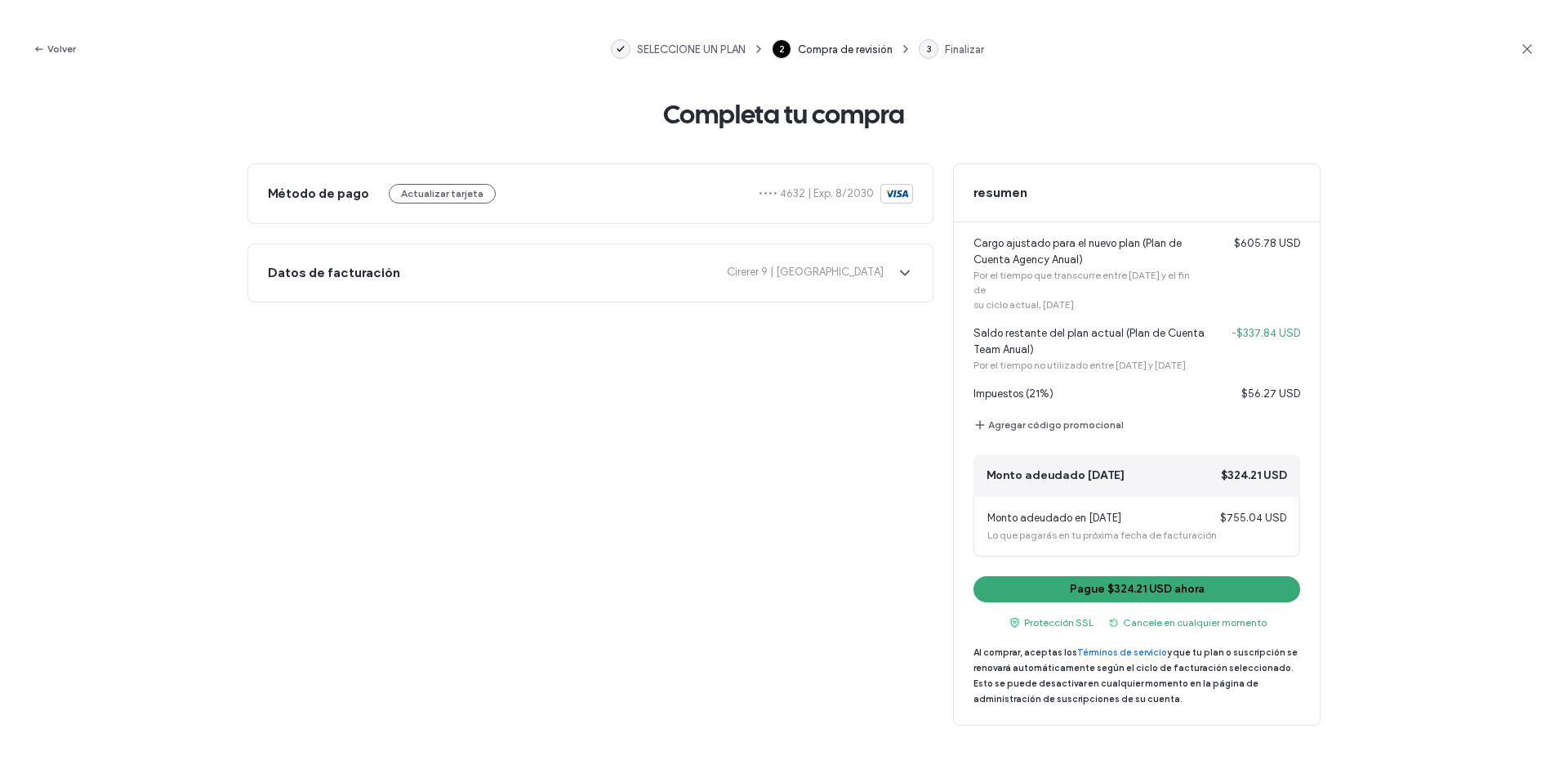
click at [1121, 519] on span "Monto adeudado en 06 de septiembre de 2026" at bounding box center [1054, 518] width 134 height 16
click at [1222, 518] on span "$755.04 USD" at bounding box center [1253, 518] width 67 height 16
drag, startPoint x: 1223, startPoint y: 519, endPoint x: 1287, endPoint y: 522, distance: 64.1
click at [1290, 521] on div "Monto adeudado en 06 de septiembre de 2026 $755.04 USD Lo que pagarás en tu pró…" at bounding box center [1136, 526] width 326 height 60
click at [1238, 546] on div "Monto adeudado en 06 de septiembre de 2026 $755.04 USD Lo que pagarás en tu pró…" at bounding box center [1136, 526] width 326 height 60
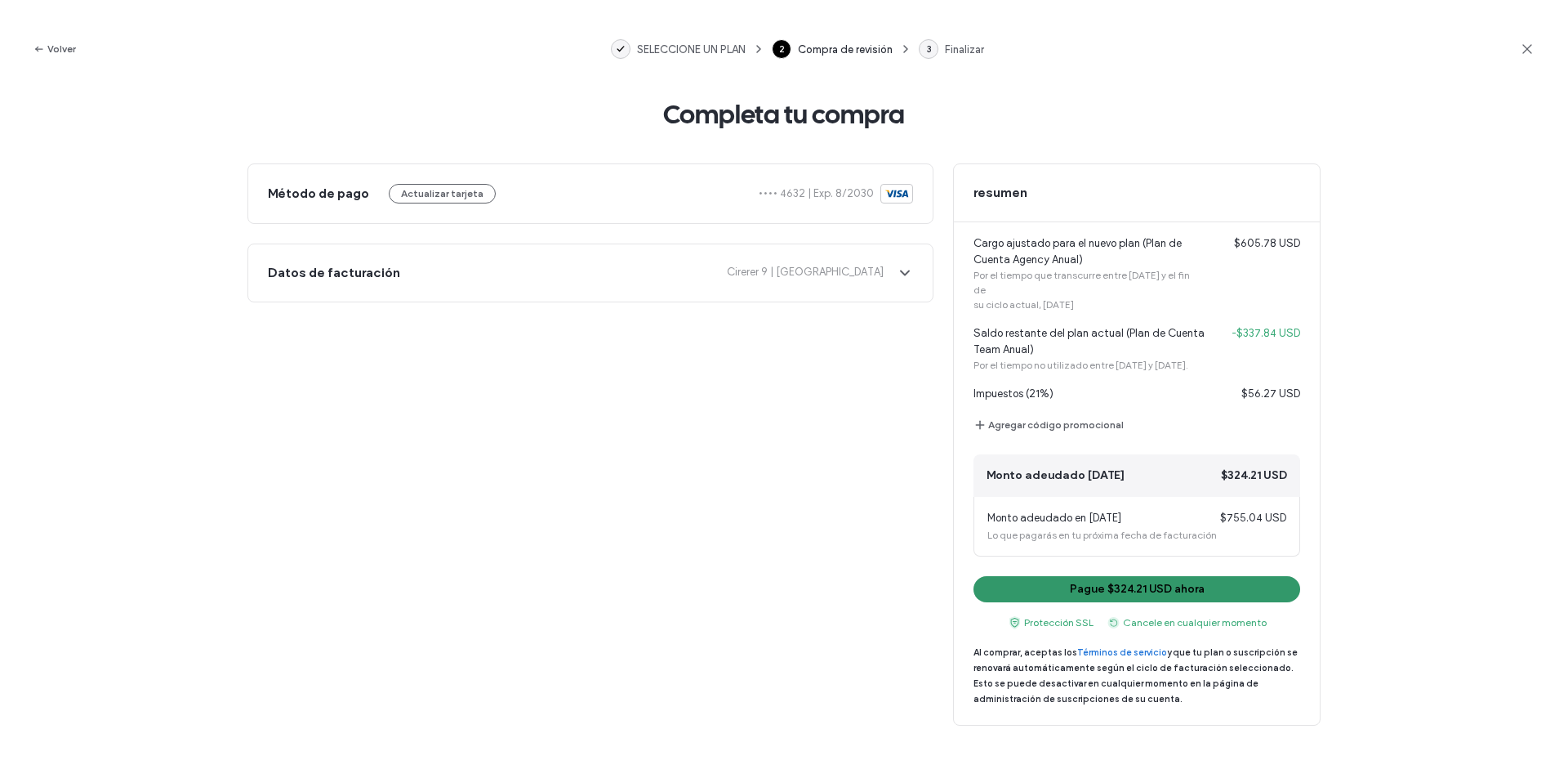
click at [1139, 589] on button "Pague $324.21 USD ahora" at bounding box center [1136, 588] width 326 height 26
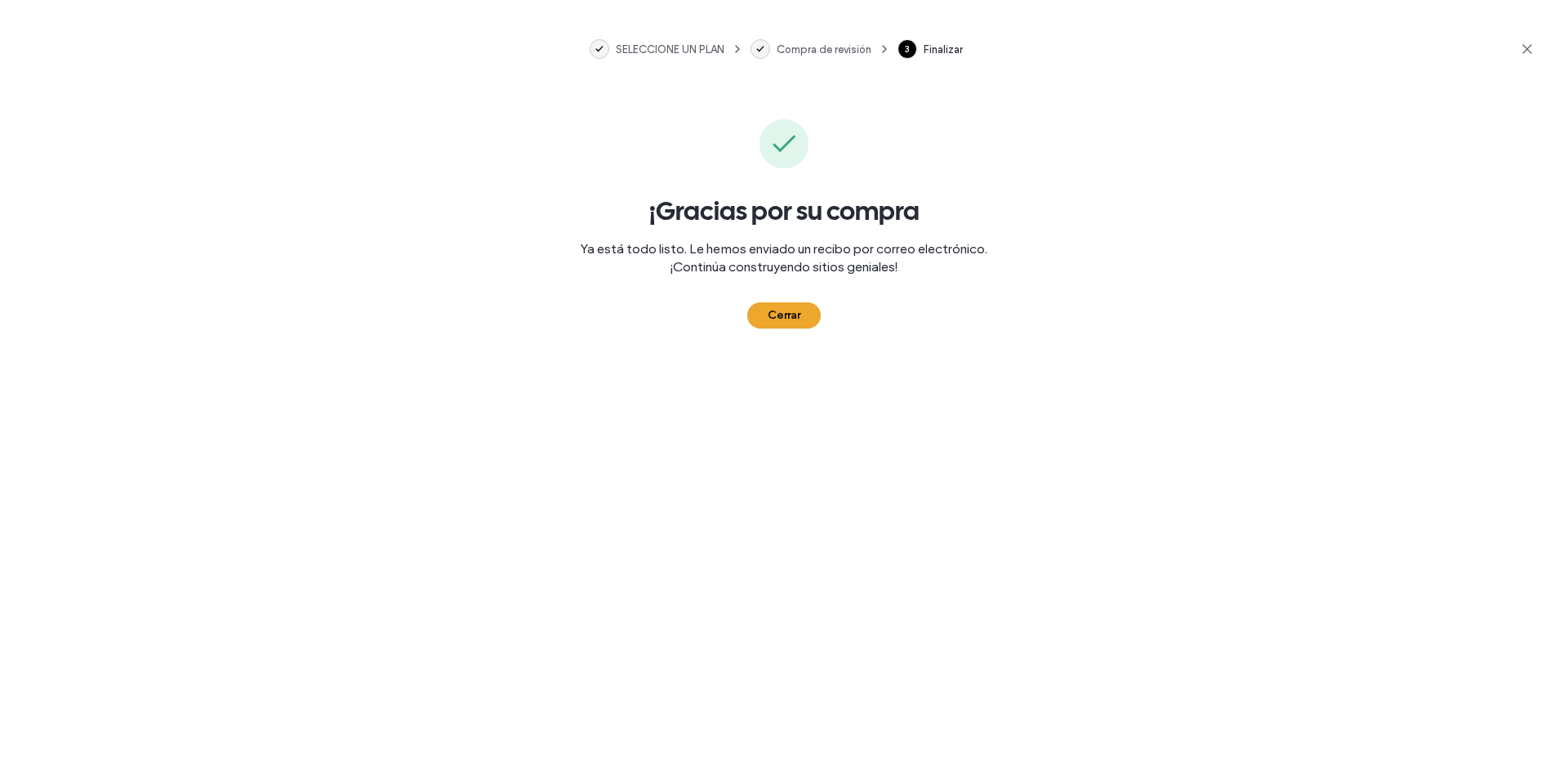
click at [799, 315] on button "Cerrar" at bounding box center [784, 315] width 73 height 26
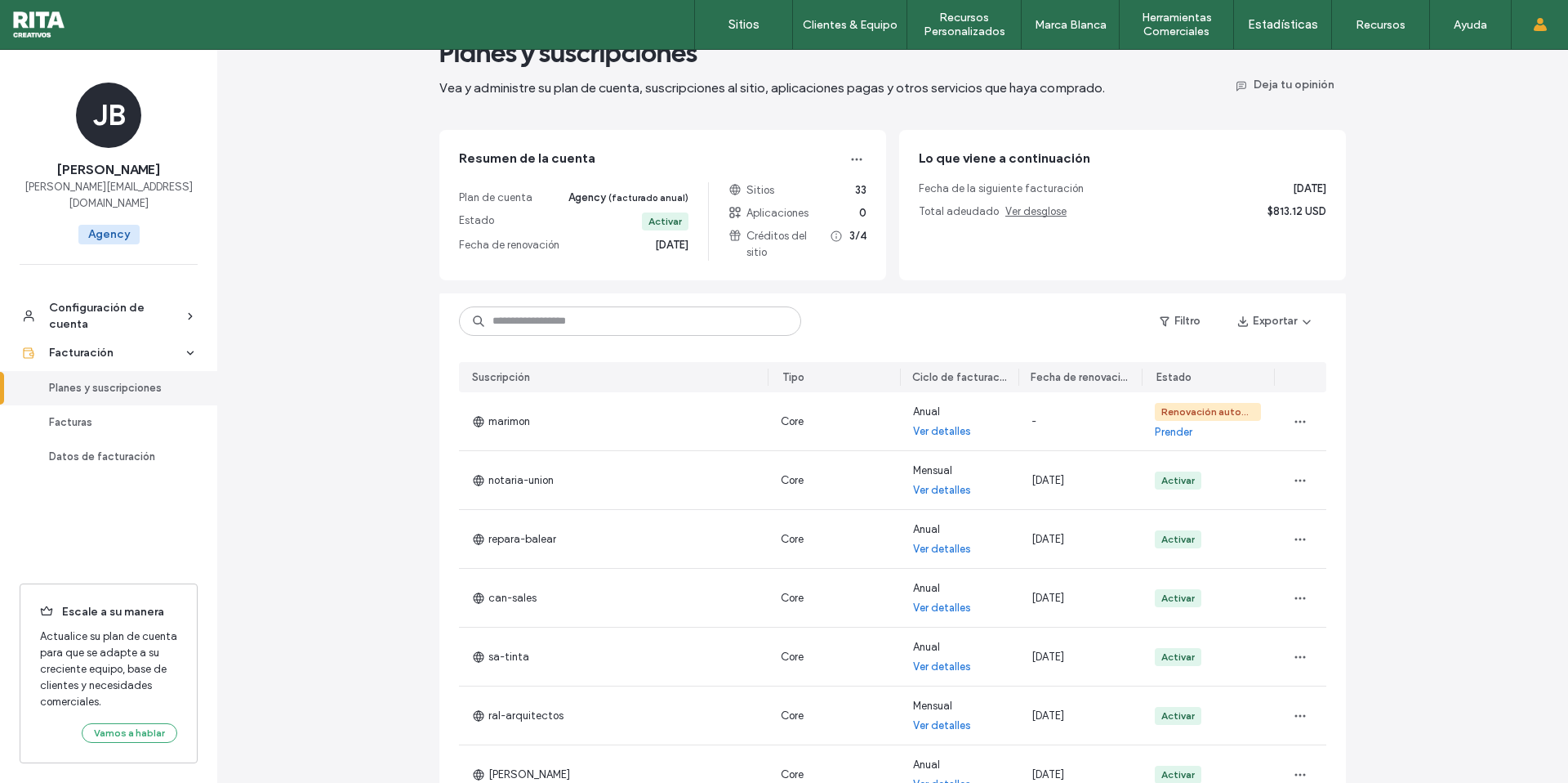
scroll to position [49, 0]
drag, startPoint x: 852, startPoint y: 231, endPoint x: 839, endPoint y: 233, distance: 13.2
click at [852, 232] on span "3/4" at bounding box center [858, 241] width 17 height 32
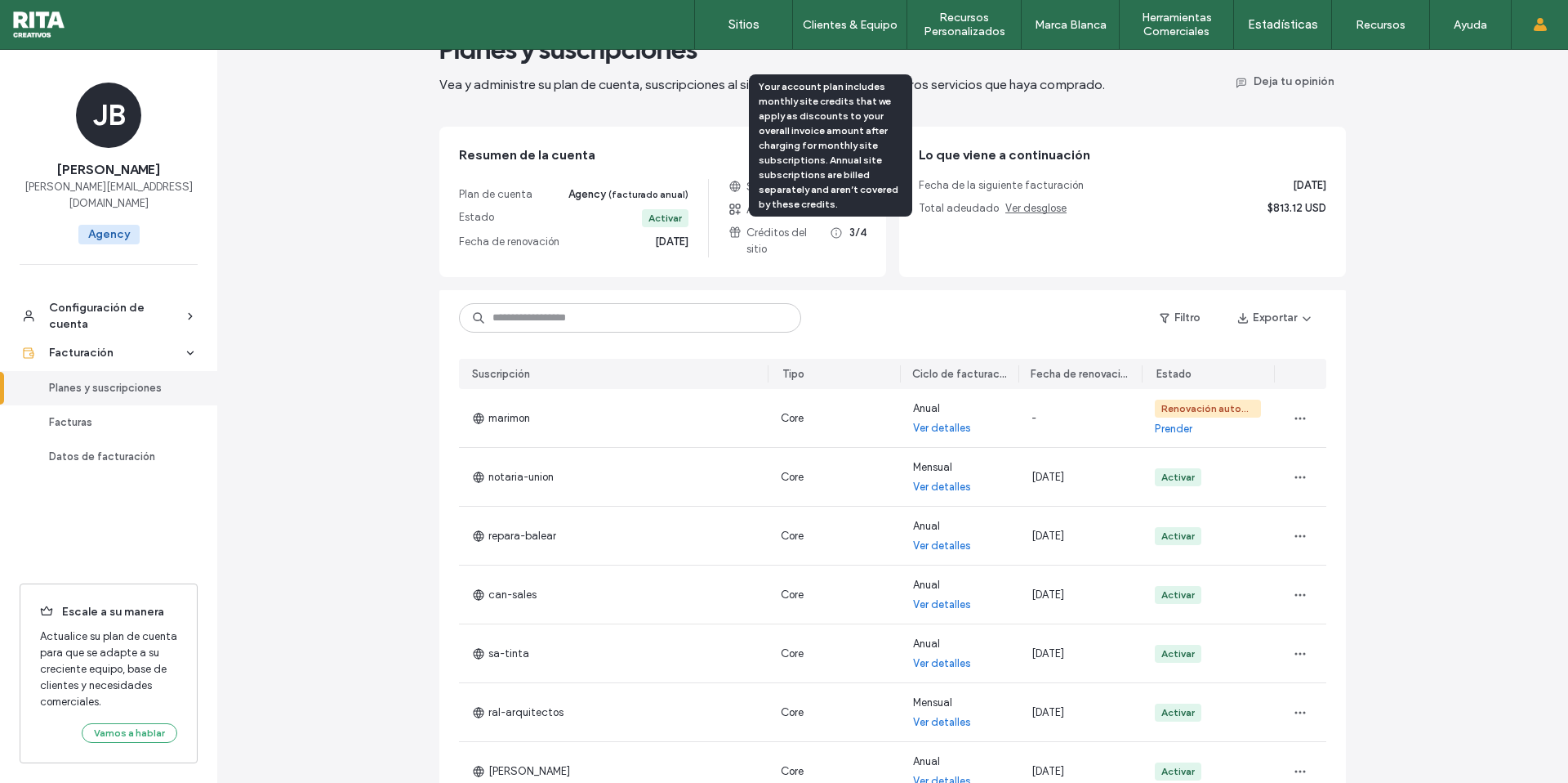
click at [834, 233] on icon at bounding box center [836, 233] width 13 height 13
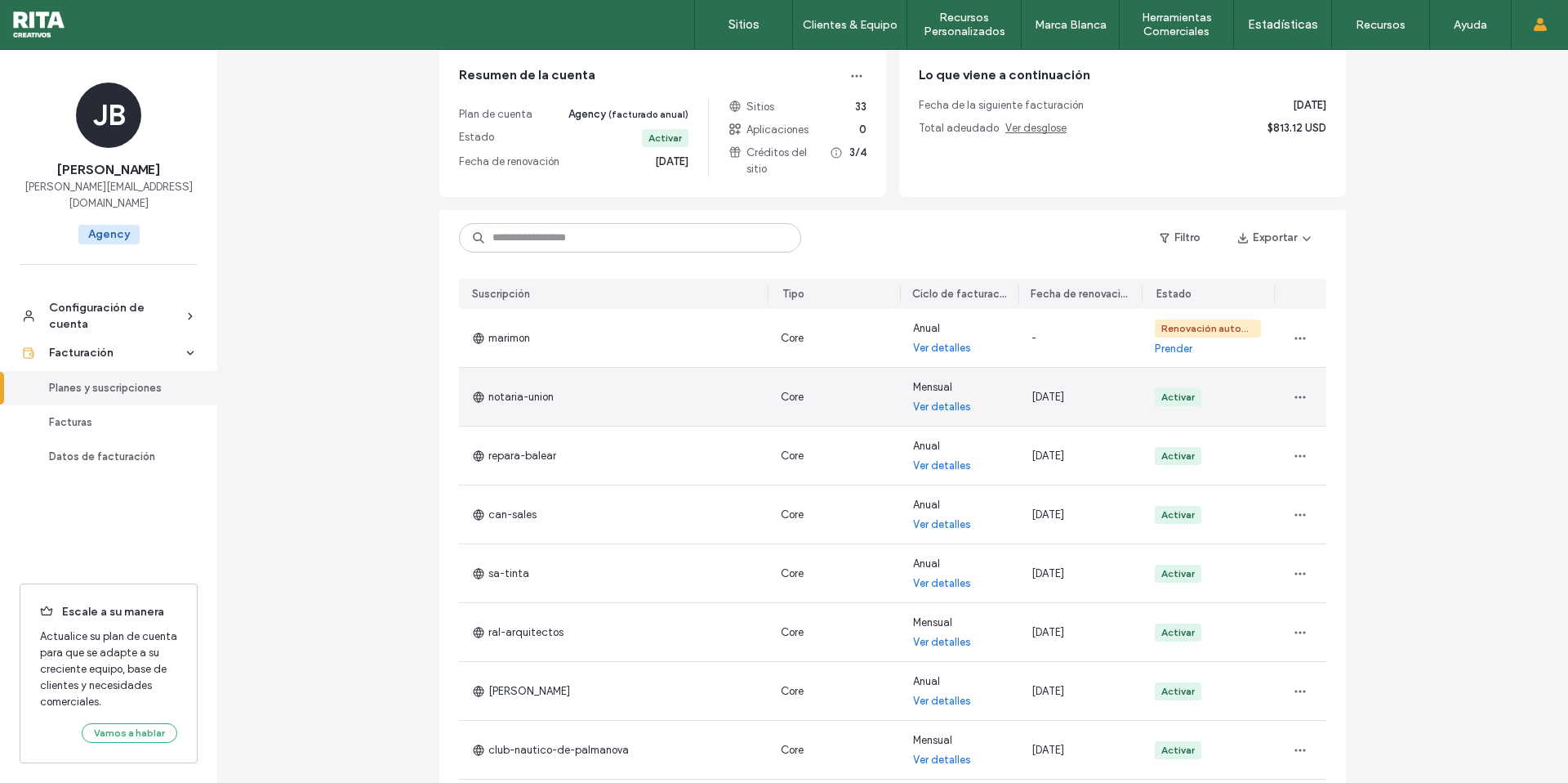
scroll to position [0, 0]
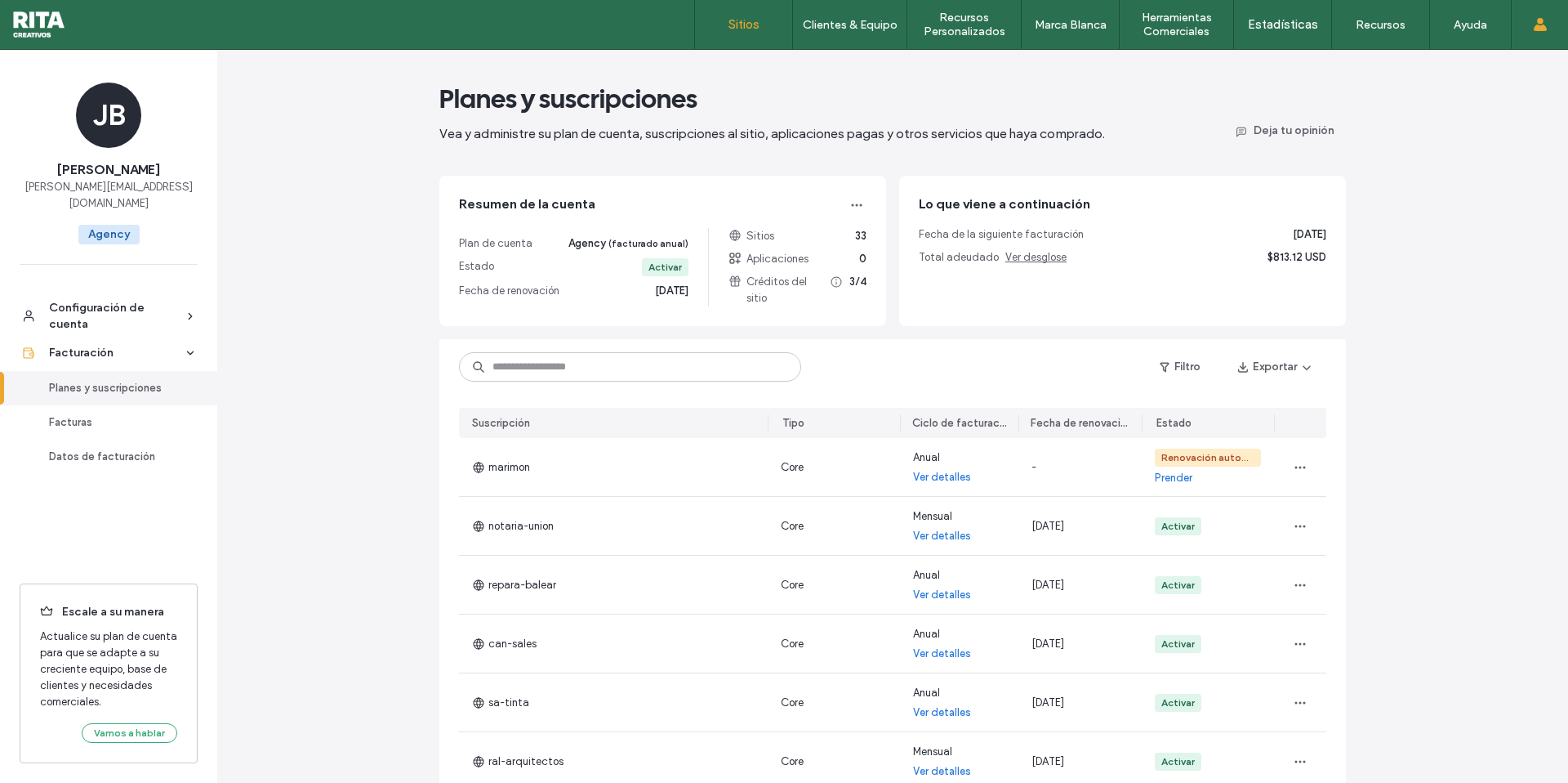
click at [742, 29] on label "Sitios" at bounding box center [744, 24] width 31 height 14
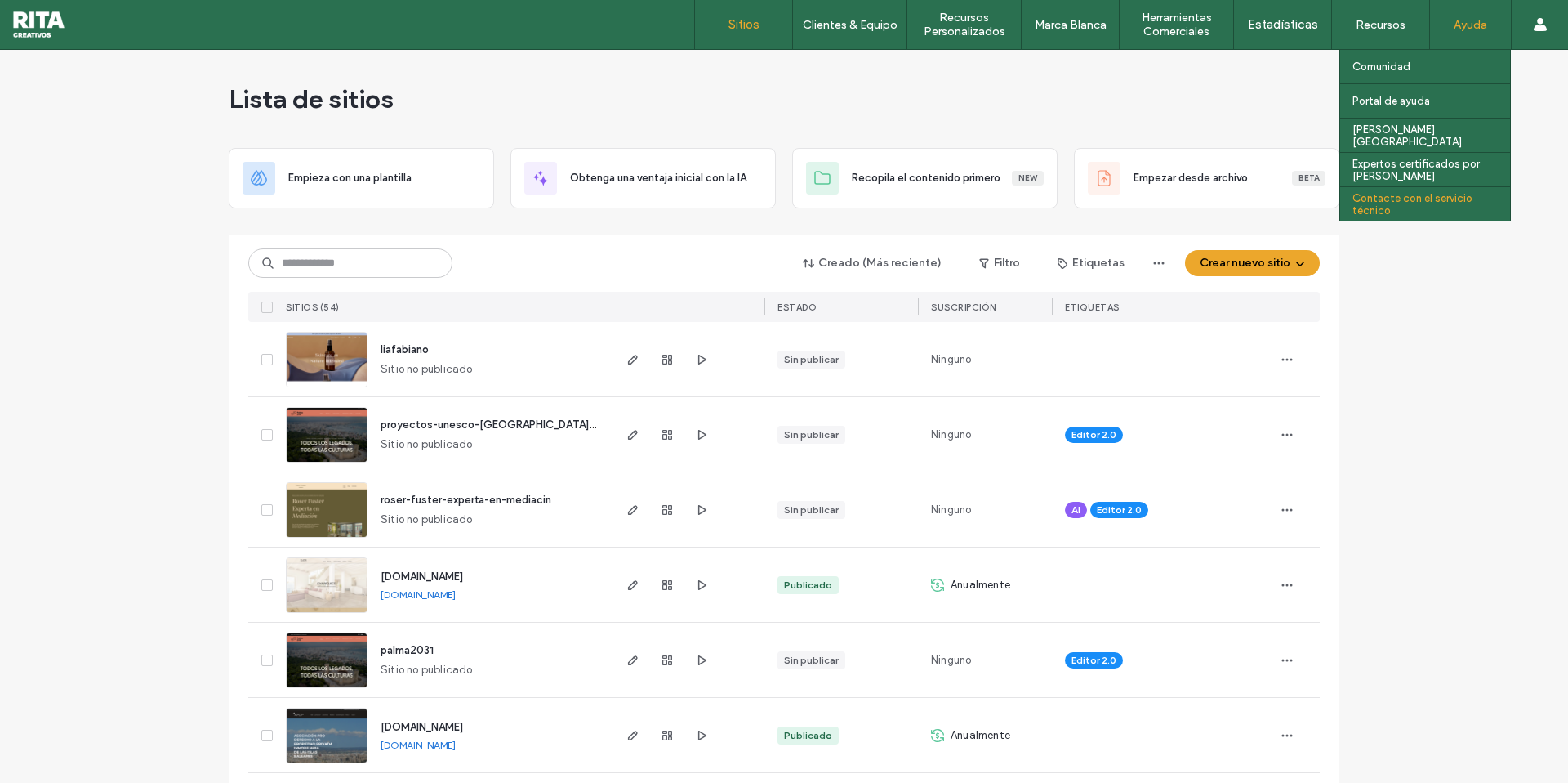
click at [1411, 200] on label "Contacte con el servicio técnico" at bounding box center [1431, 205] width 158 height 25
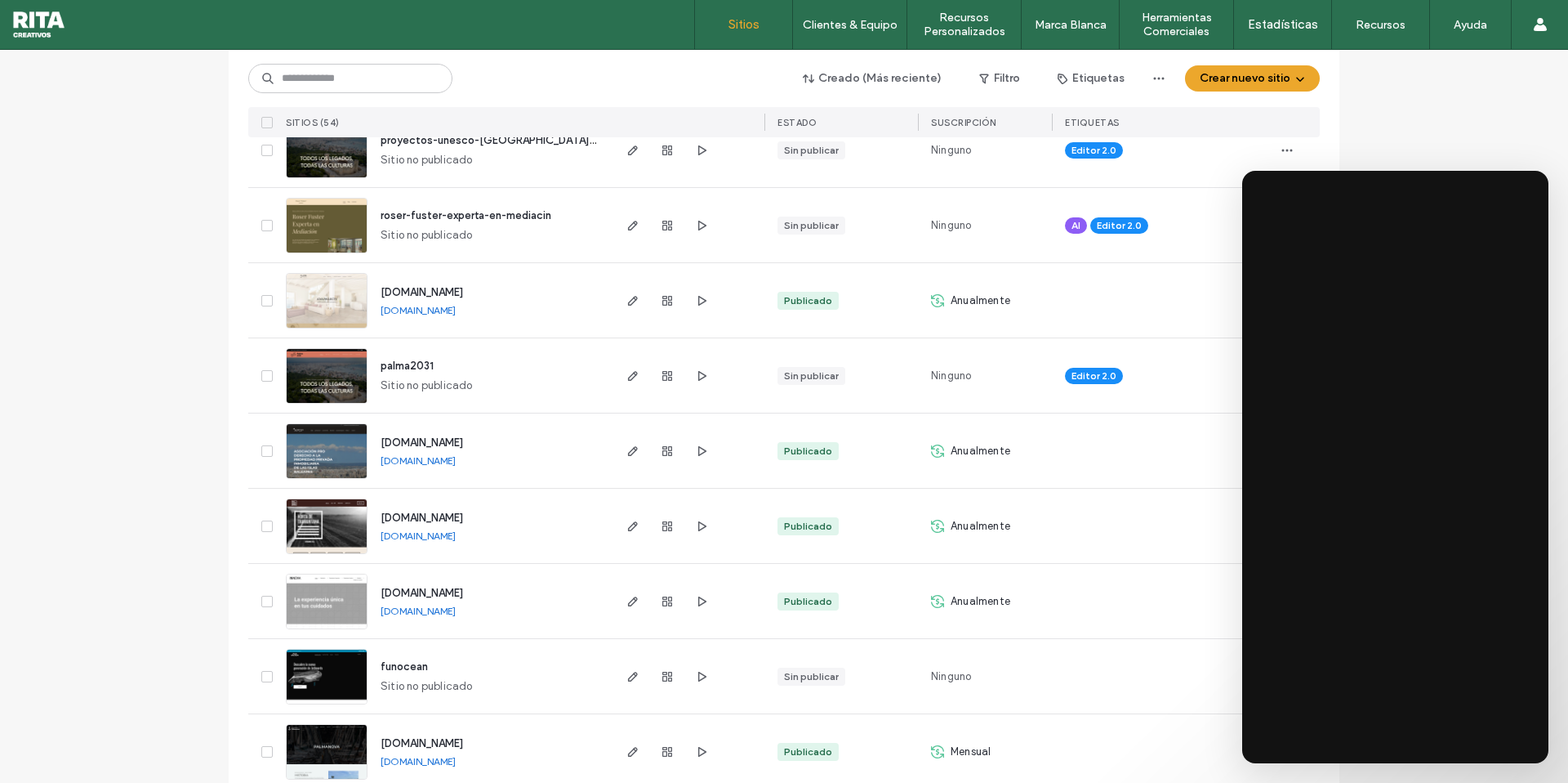
scroll to position [323, 0]
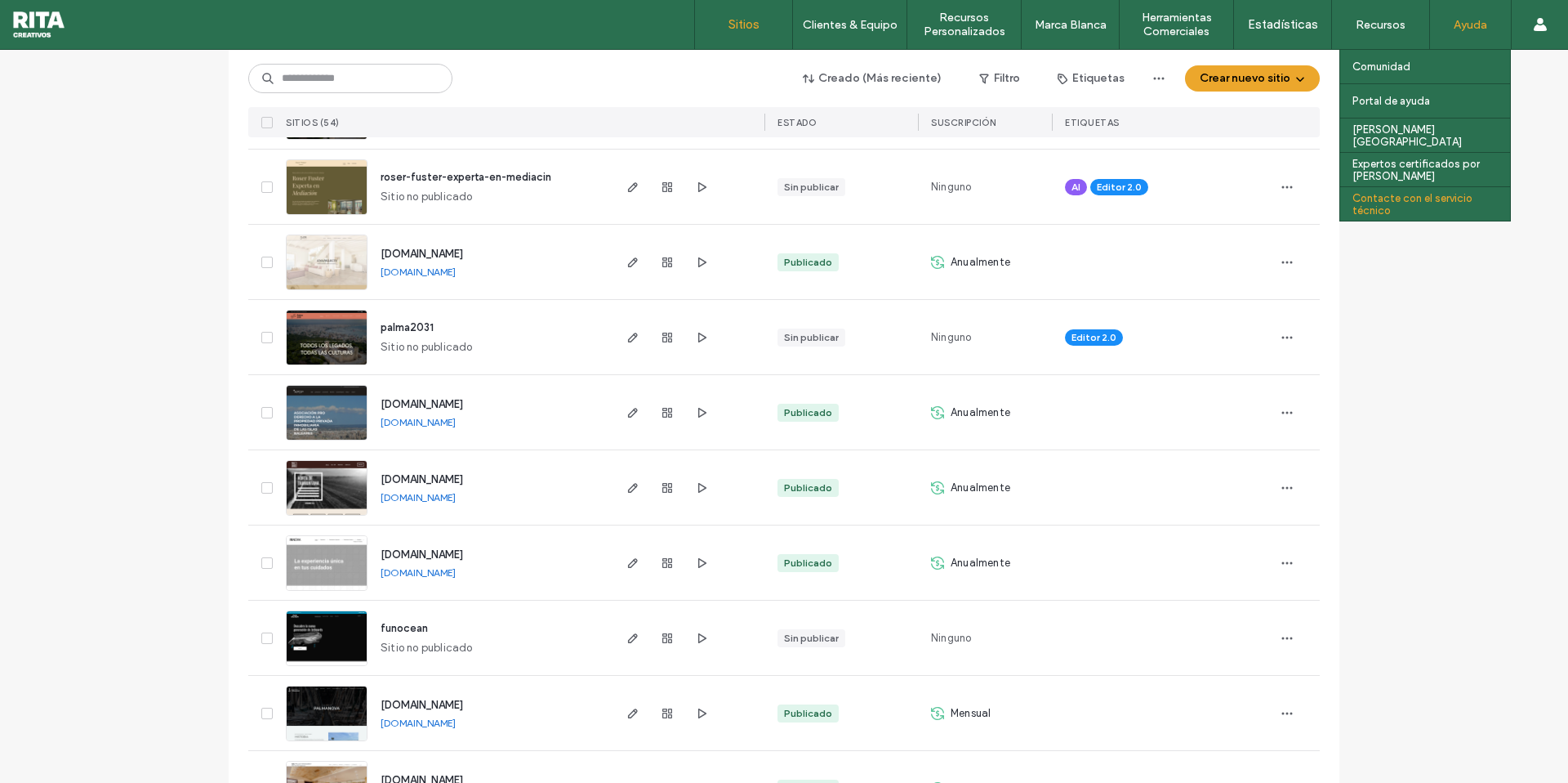
click at [1456, 206] on label "Contacte con el servicio técnico" at bounding box center [1431, 205] width 158 height 25
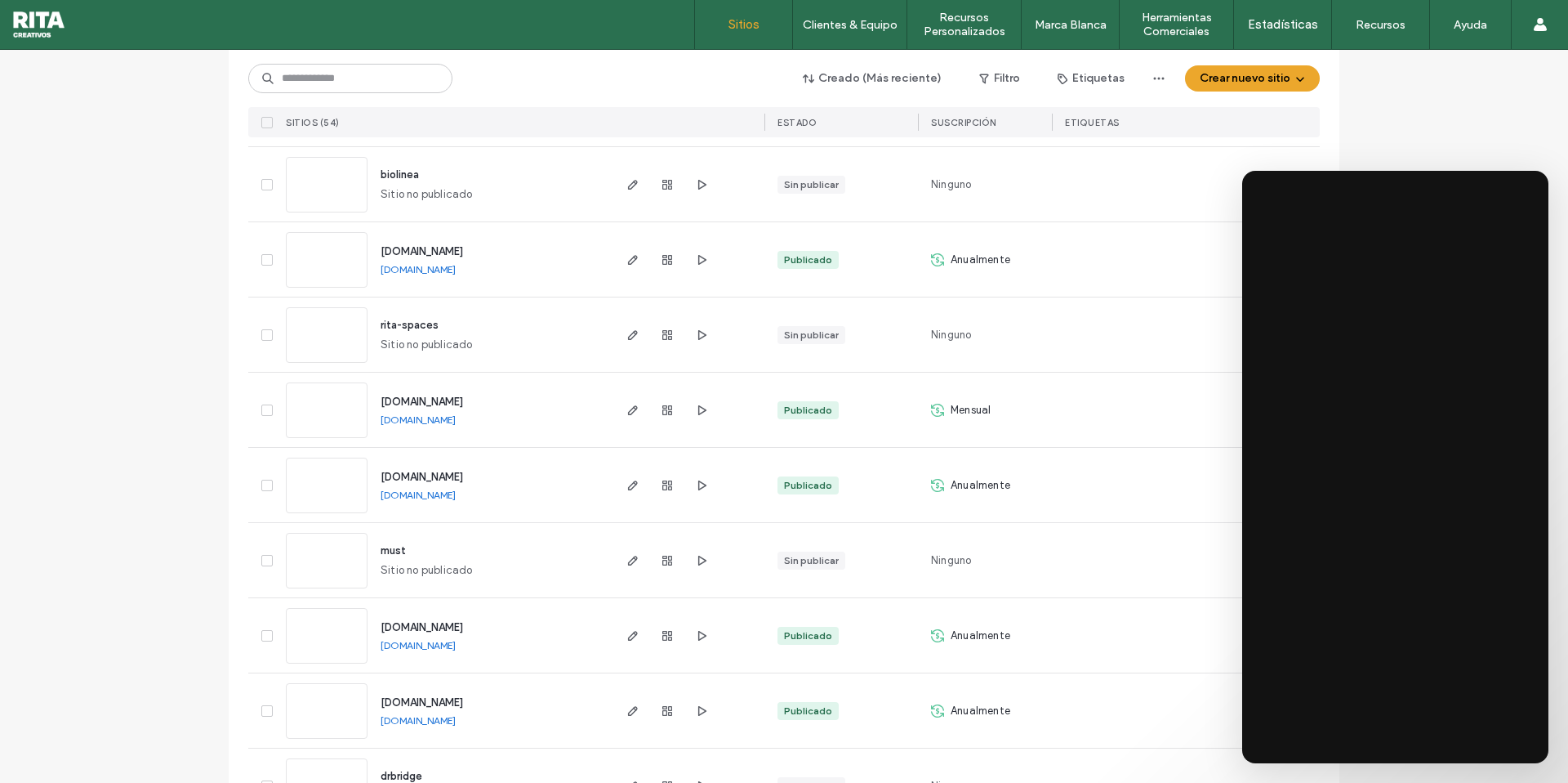
scroll to position [3556, 0]
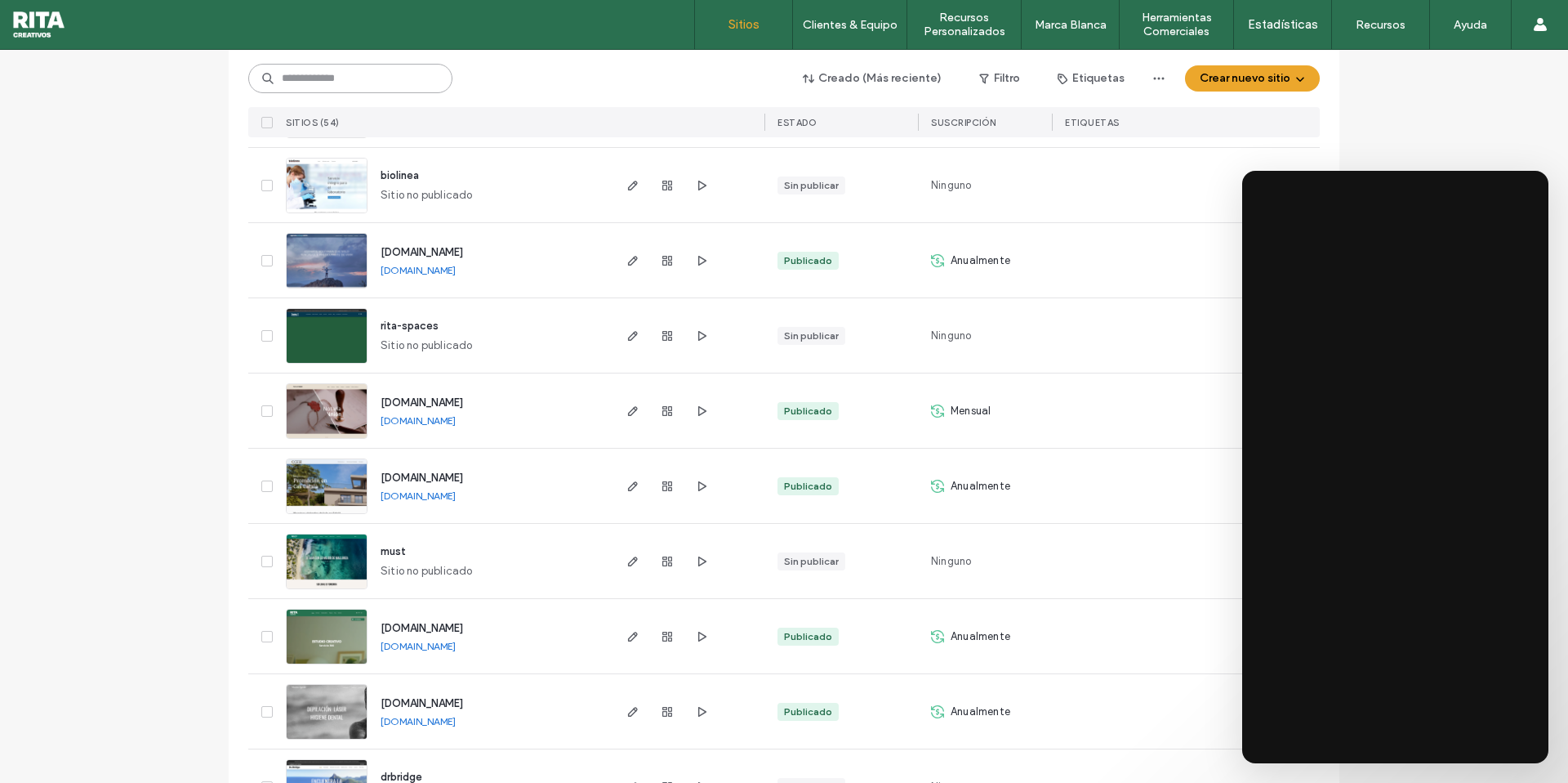
click at [351, 80] on input at bounding box center [350, 78] width 204 height 29
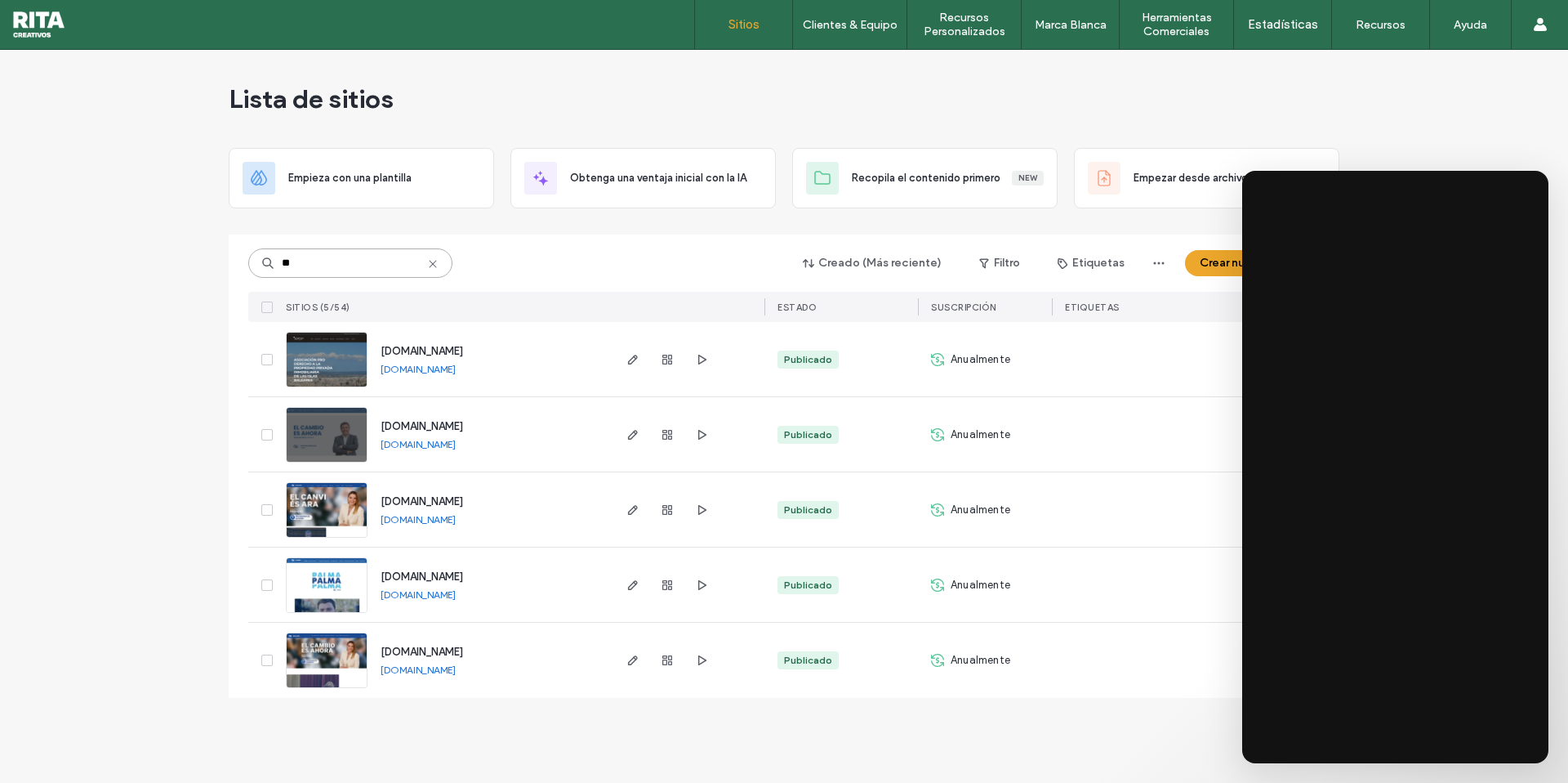
scroll to position [0, 0]
type input "**"
click at [436, 500] on span "cat.ppbalears.es" at bounding box center [421, 500] width 83 height 12
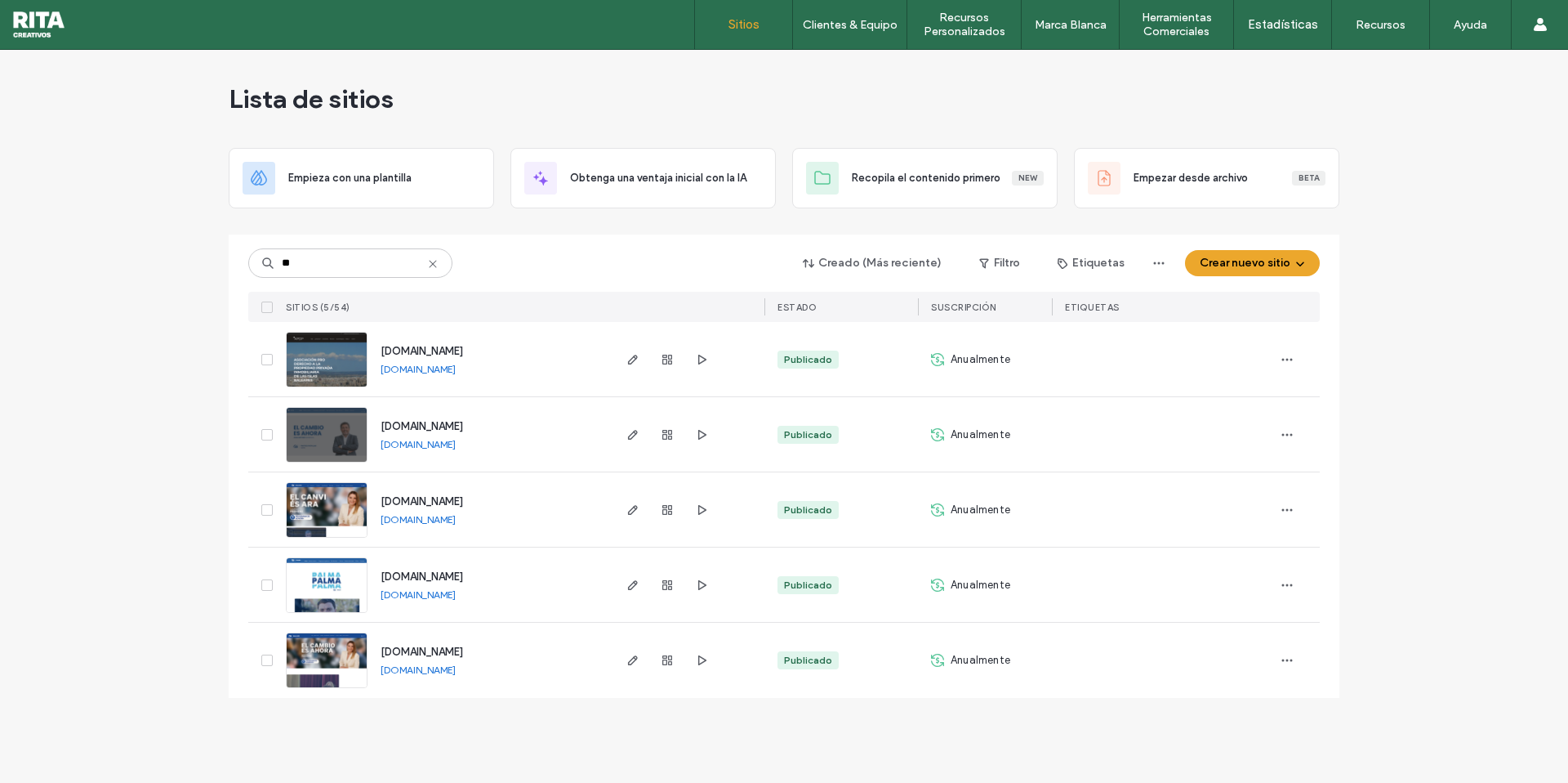
type input "**"
click at [433, 651] on span "[DOMAIN_NAME]" at bounding box center [421, 651] width 83 height 12
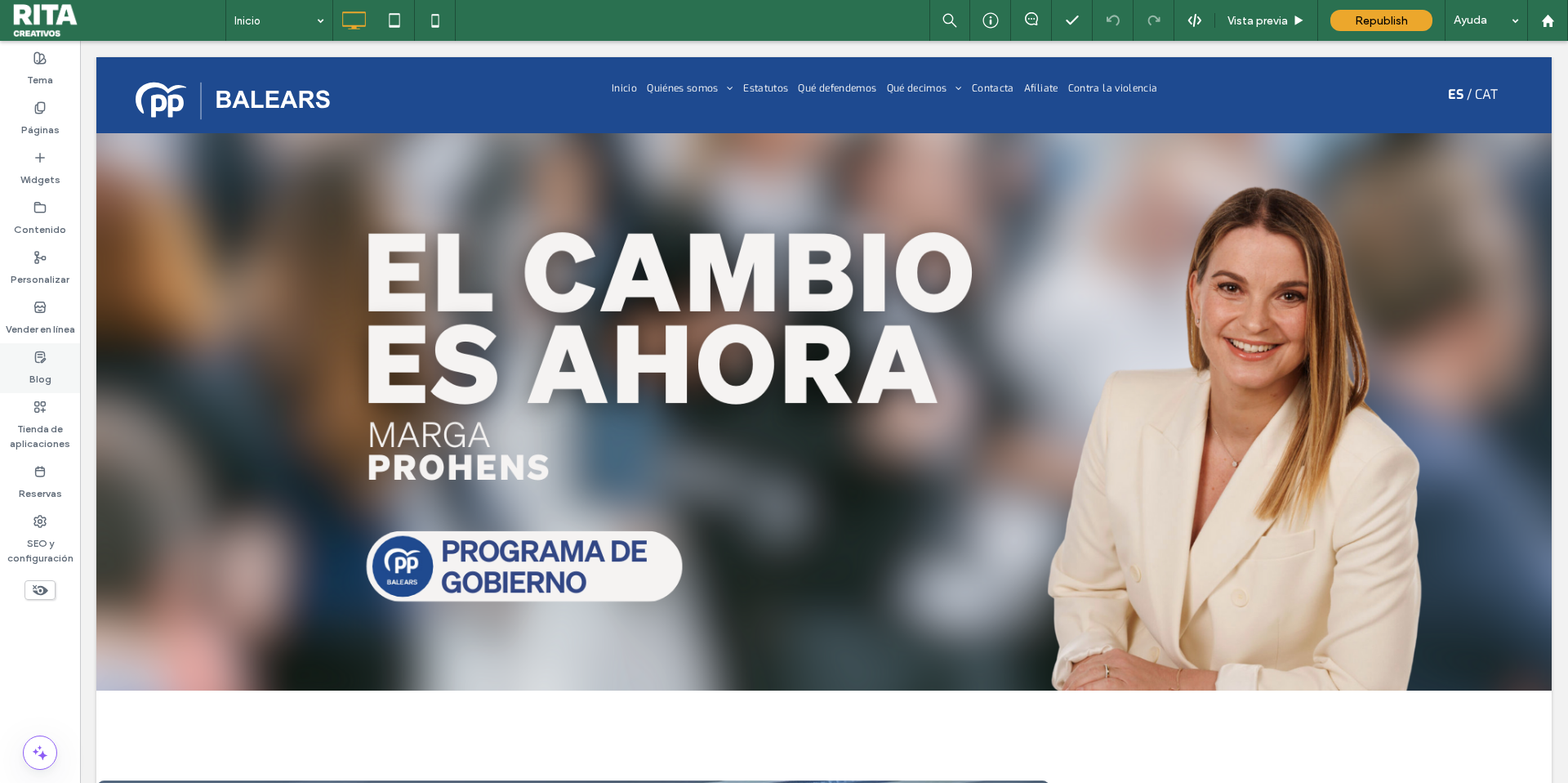
drag, startPoint x: 45, startPoint y: 367, endPoint x: 37, endPoint y: 362, distance: 9.4
click at [45, 367] on label "Blog" at bounding box center [40, 375] width 22 height 23
click at [37, 362] on use at bounding box center [40, 356] width 10 height 10
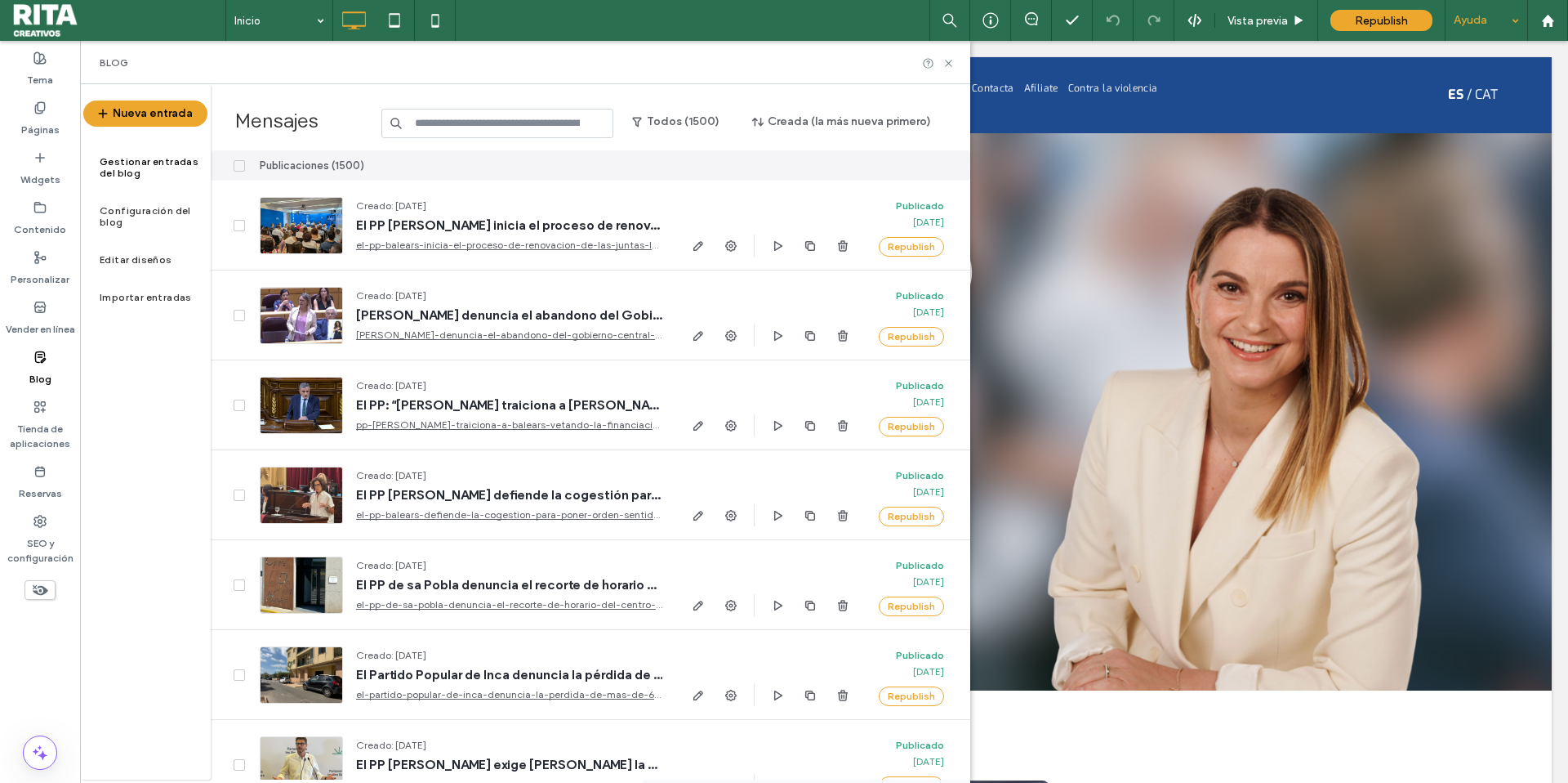
click at [1486, 15] on div "Ayuda" at bounding box center [1486, 20] width 82 height 41
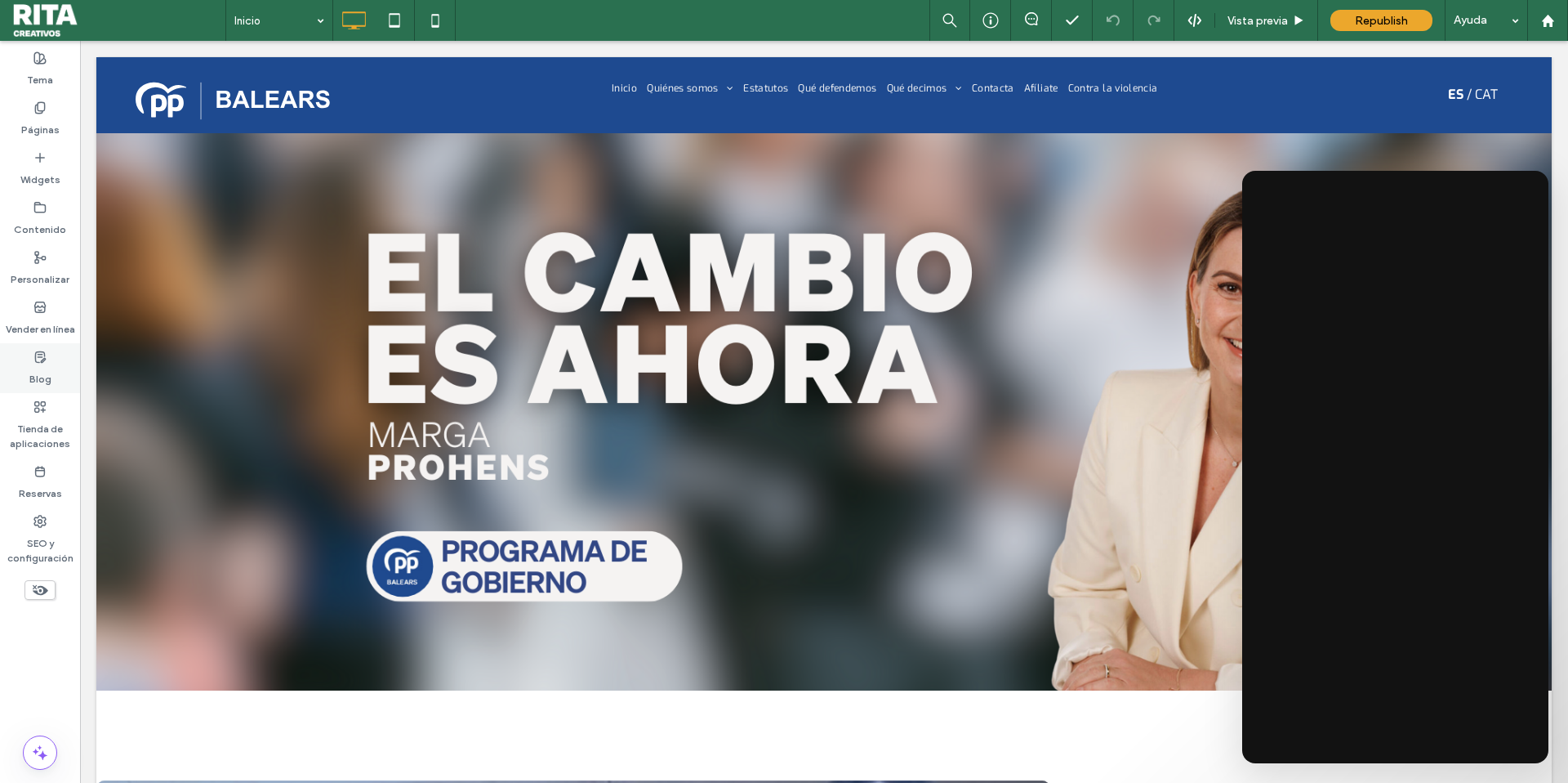
drag, startPoint x: 44, startPoint y: 362, endPoint x: 49, endPoint y: 309, distance: 53.2
click at [44, 363] on label "Blog" at bounding box center [40, 375] width 22 height 23
click at [39, 358] on icon at bounding box center [40, 357] width 13 height 13
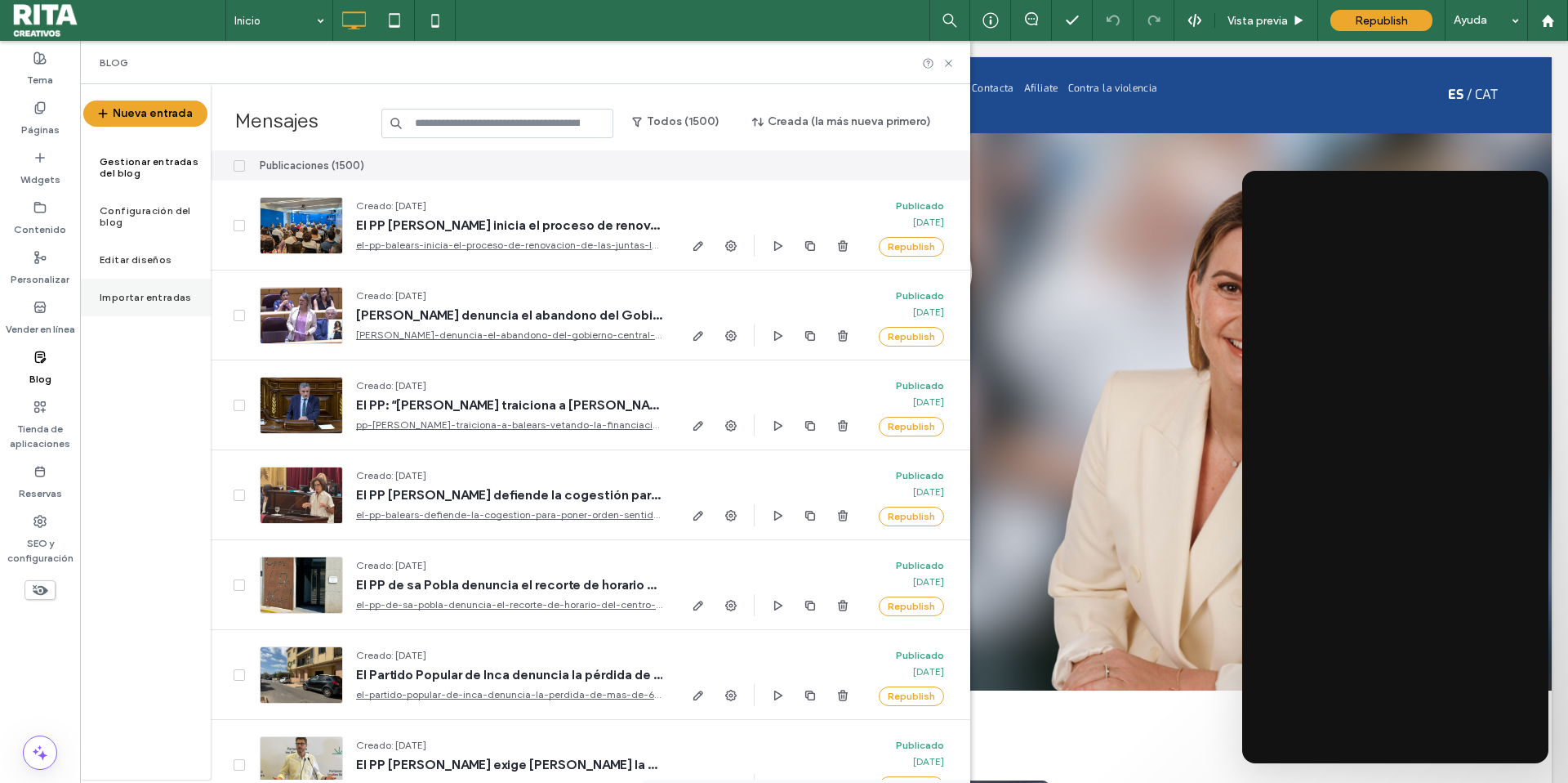
click at [168, 299] on label "Importar entradas" at bounding box center [145, 298] width 92 height 11
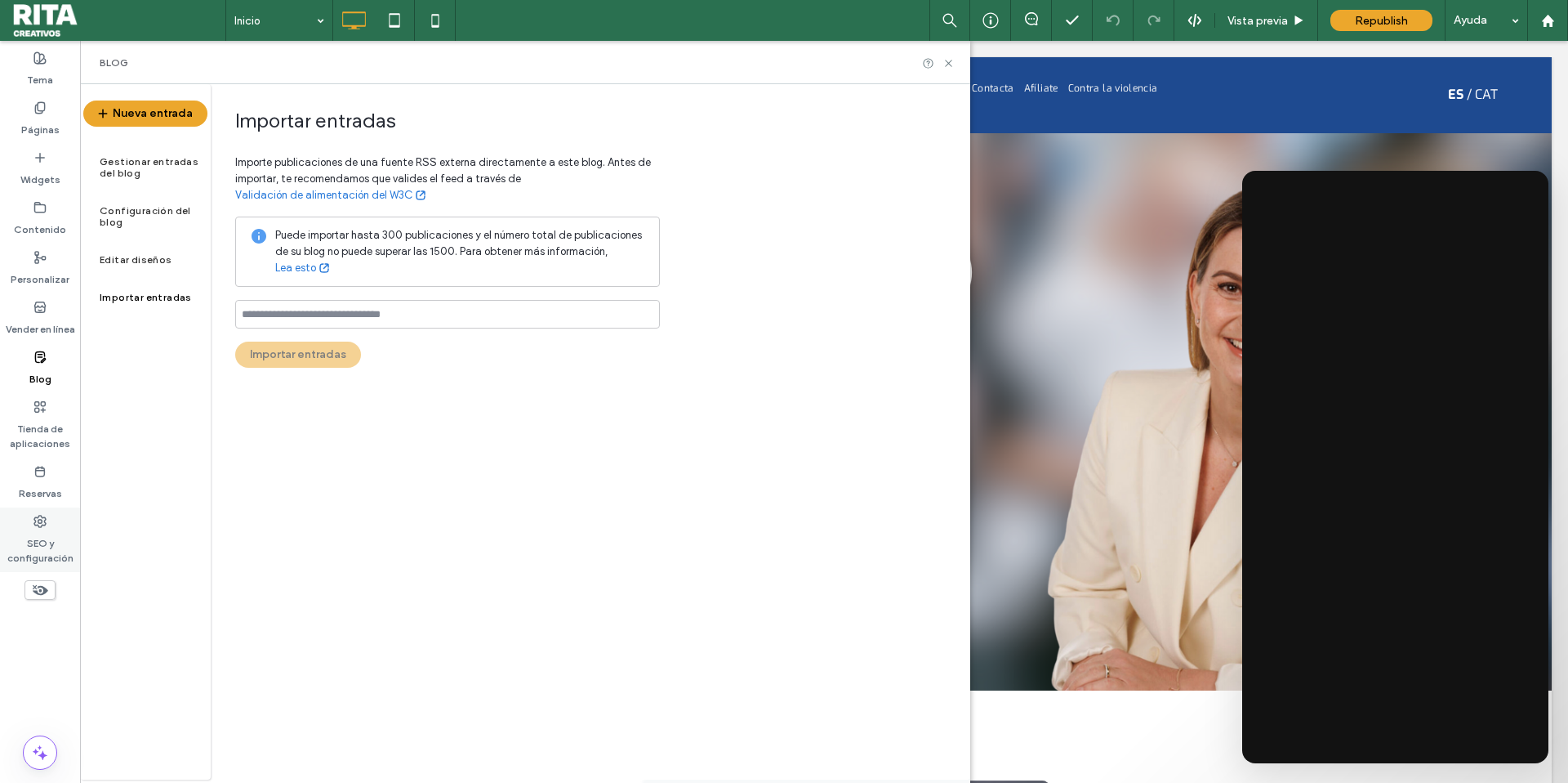
click at [29, 531] on label "SEO y configuración" at bounding box center [40, 547] width 80 height 38
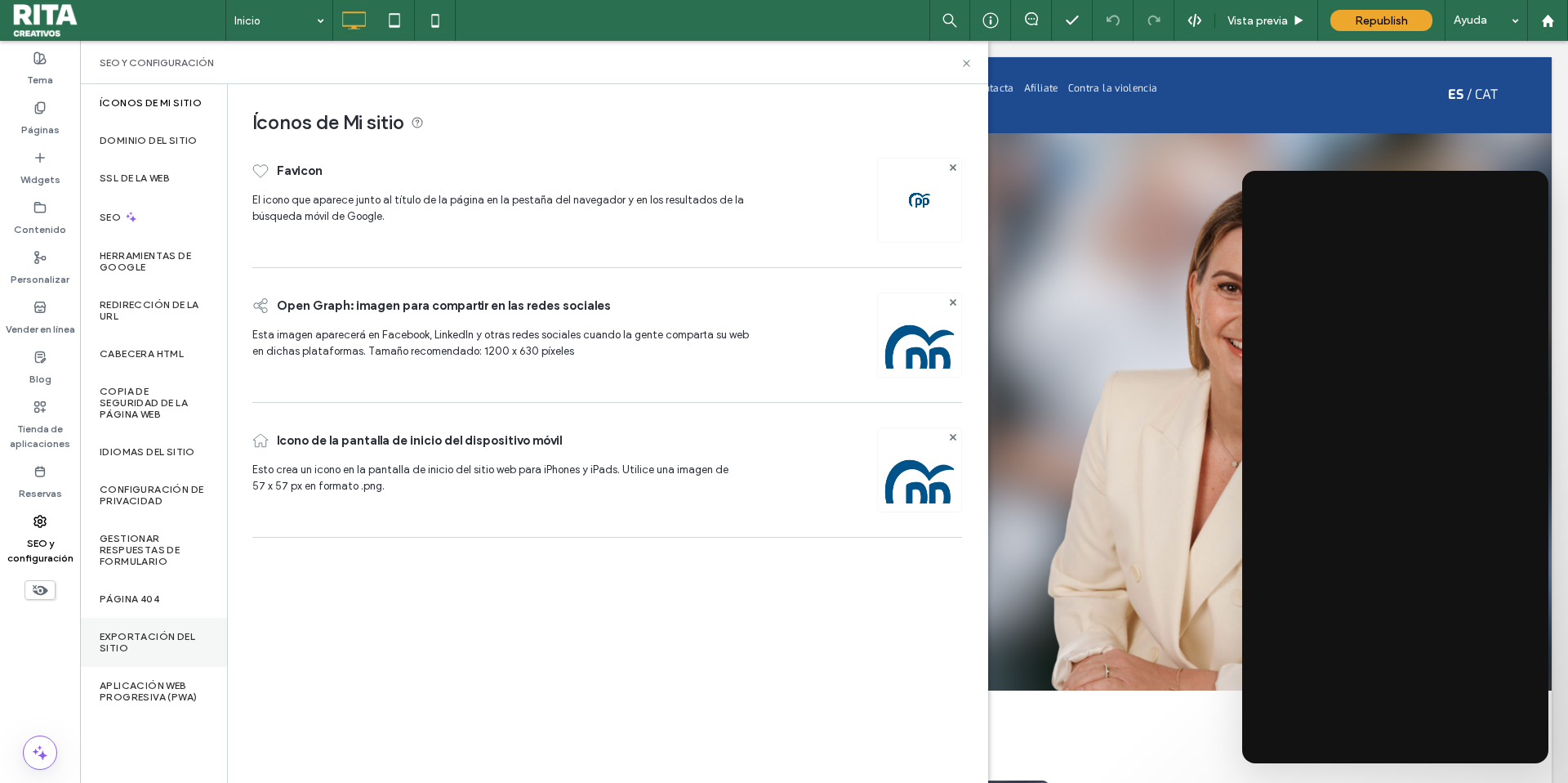
click at [159, 641] on label "Exportación del sitio" at bounding box center [153, 642] width 107 height 23
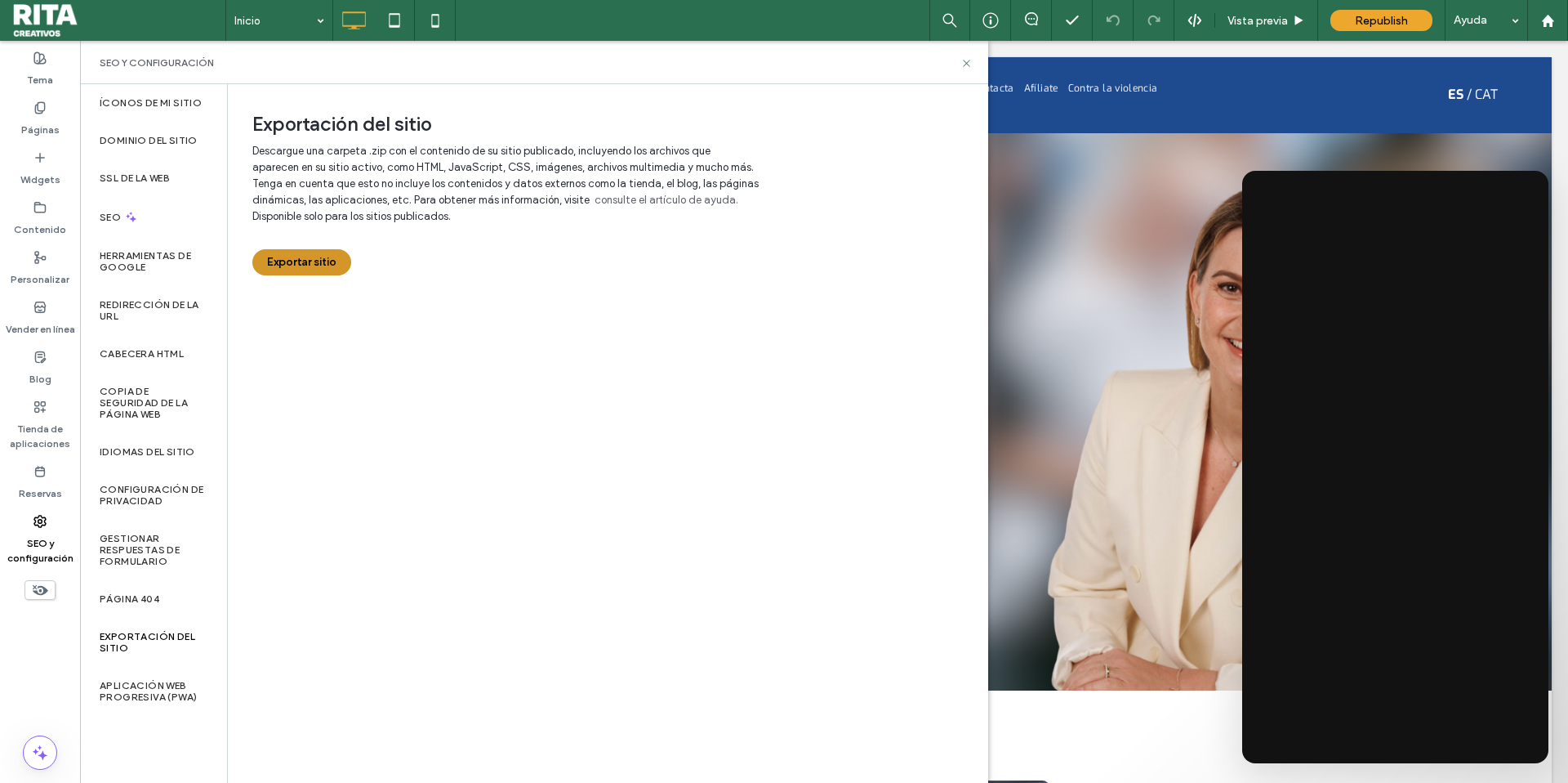
click at [328, 264] on button "Exportar sitio" at bounding box center [301, 262] width 99 height 26
click at [1344, 714] on div at bounding box center [784, 391] width 1568 height 783
click at [317, 269] on div at bounding box center [784, 391] width 1568 height 783
click at [334, 266] on div at bounding box center [784, 391] width 1568 height 783
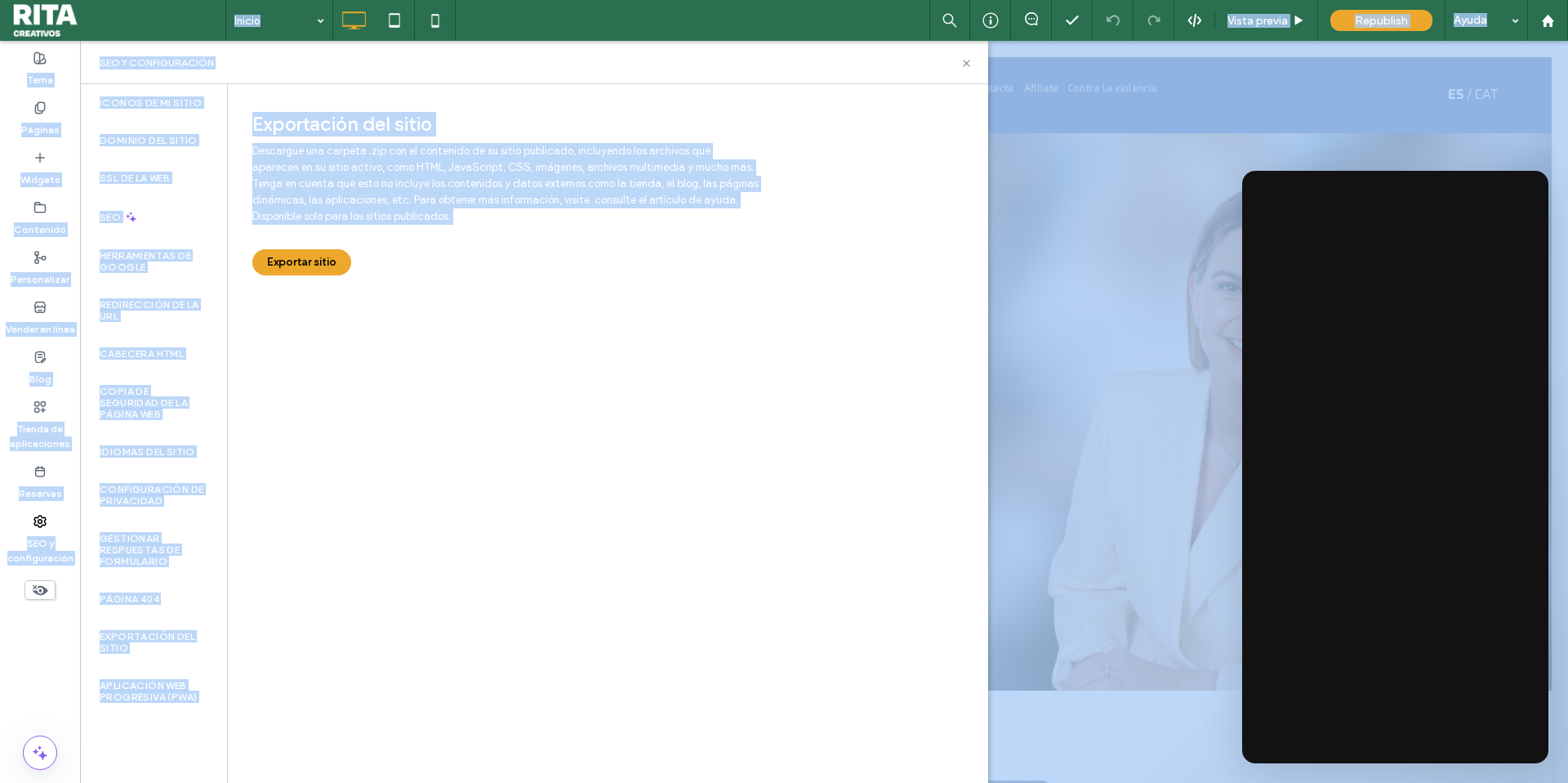
drag, startPoint x: 334, startPoint y: 266, endPoint x: 357, endPoint y: 266, distance: 23.0
click at [333, 266] on div at bounding box center [784, 391] width 1568 height 783
drag, startPoint x: 357, startPoint y: 266, endPoint x: 570, endPoint y: 294, distance: 214.8
click at [357, 266] on div at bounding box center [784, 391] width 1568 height 783
drag, startPoint x: 570, startPoint y: 294, endPoint x: 598, endPoint y: 292, distance: 28.1
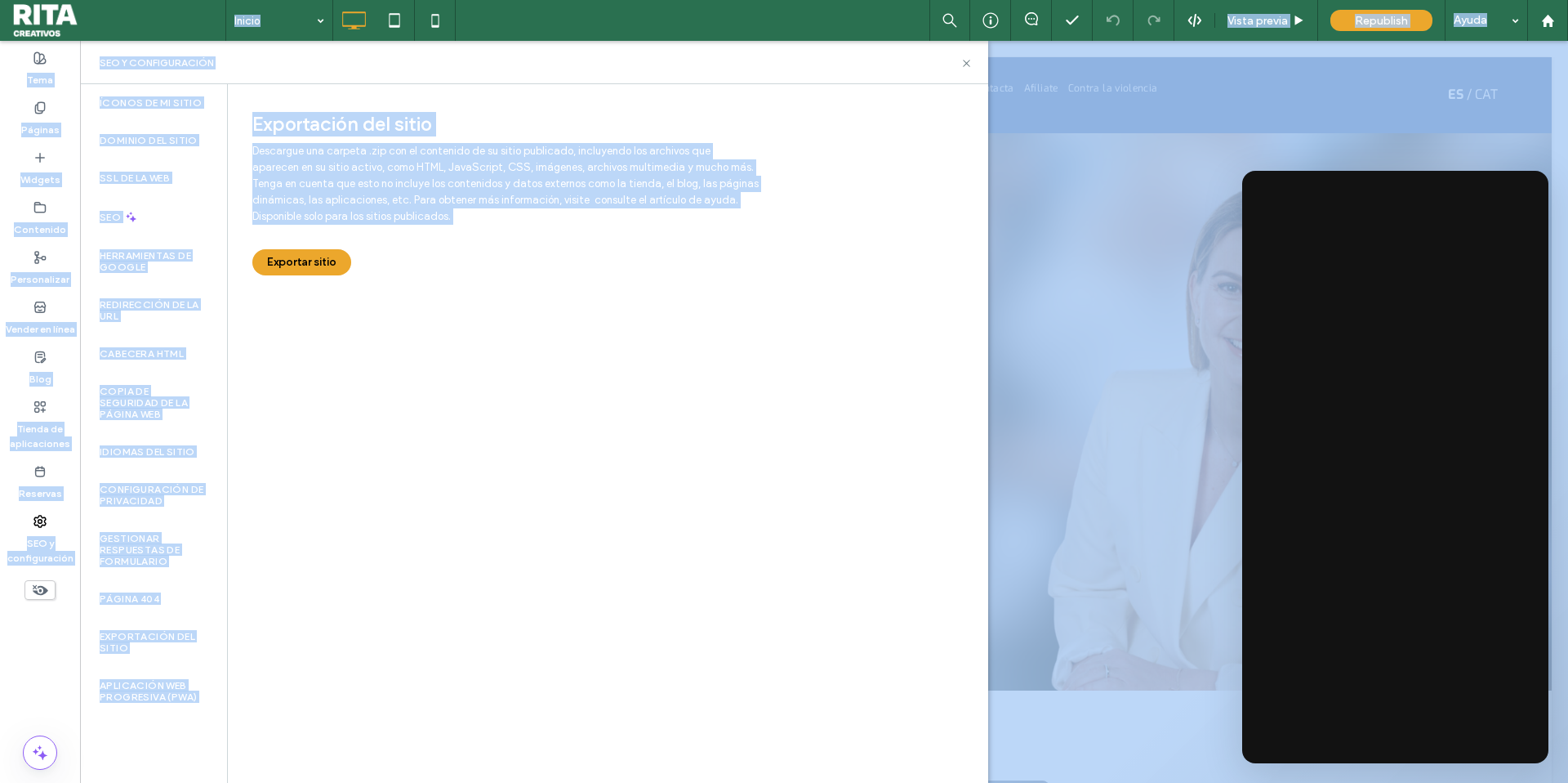
click at [571, 293] on div at bounding box center [784, 391] width 1568 height 783
drag, startPoint x: 598, startPoint y: 292, endPoint x: 361, endPoint y: 92, distance: 310.1
click at [596, 292] on div at bounding box center [784, 391] width 1568 height 783
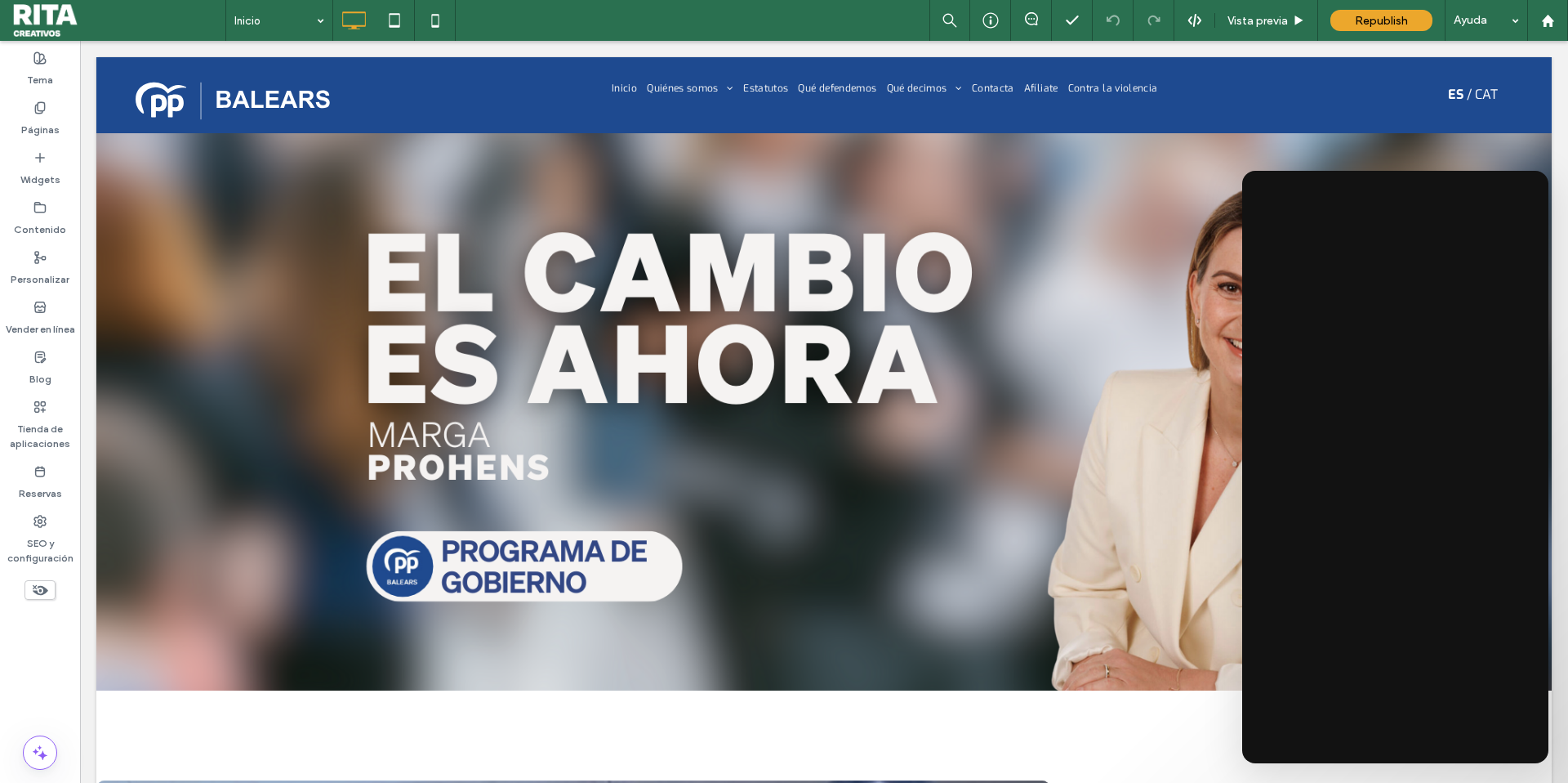
click at [48, 360] on div "Blog" at bounding box center [40, 368] width 80 height 49
